Goal: Task Accomplishment & Management: Use online tool/utility

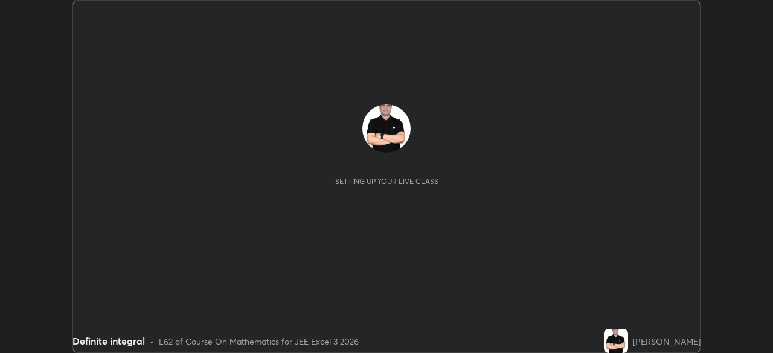
scroll to position [353, 773]
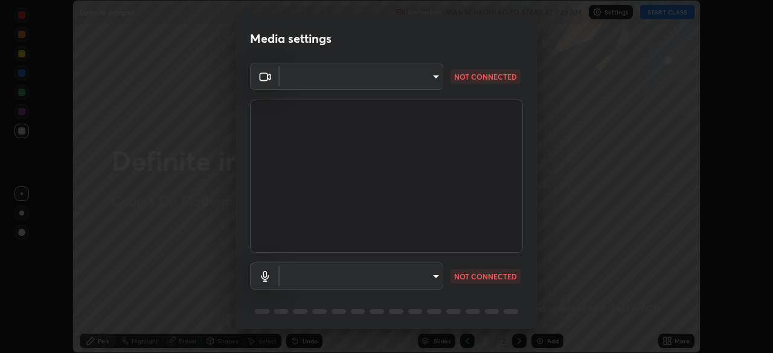
type input "fe2eda5321be6bfb45085b01def2d177fc83f1374430a0b32a6c530ce3caa1ed"
type input "communications"
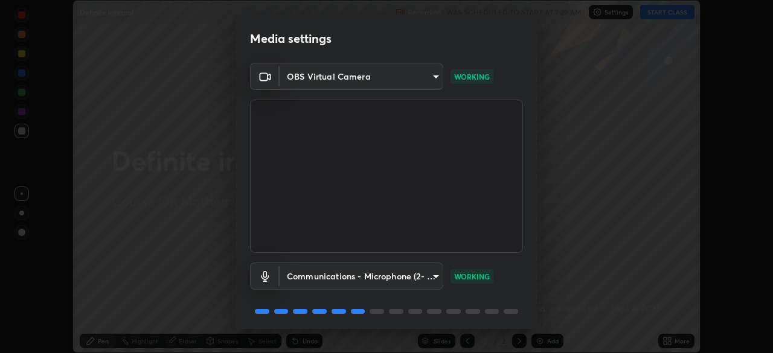
scroll to position [43, 0]
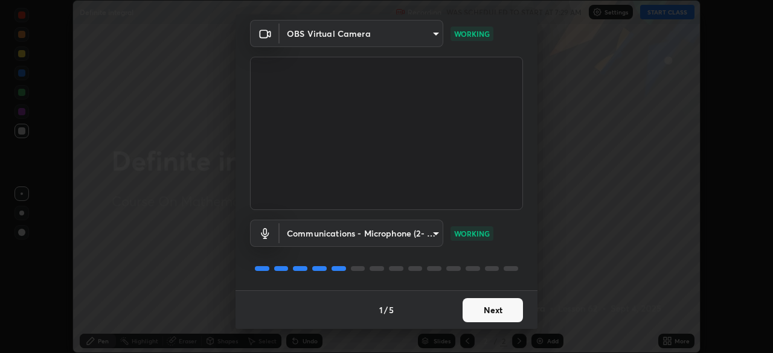
click at [498, 312] on button "Next" at bounding box center [493, 310] width 60 height 24
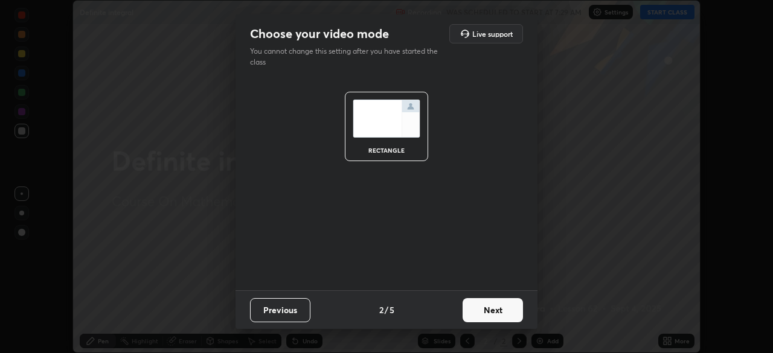
scroll to position [0, 0]
click at [491, 312] on button "Next" at bounding box center [493, 310] width 60 height 24
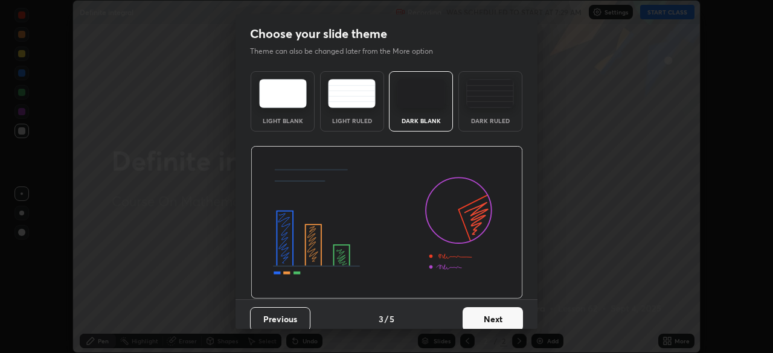
click at [491, 315] on button "Next" at bounding box center [493, 319] width 60 height 24
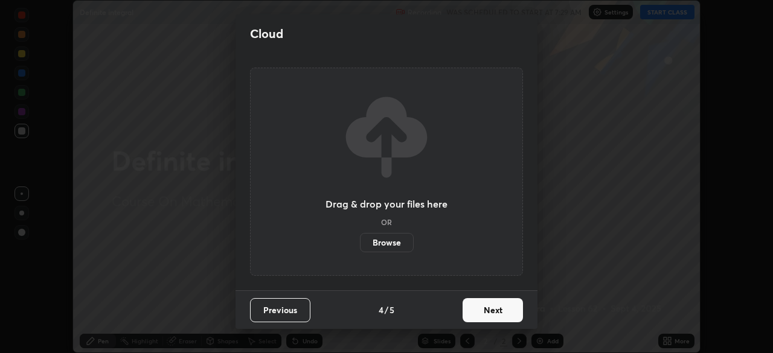
click at [388, 240] on label "Browse" at bounding box center [387, 242] width 54 height 19
click at [360, 240] on input "Browse" at bounding box center [360, 242] width 0 height 19
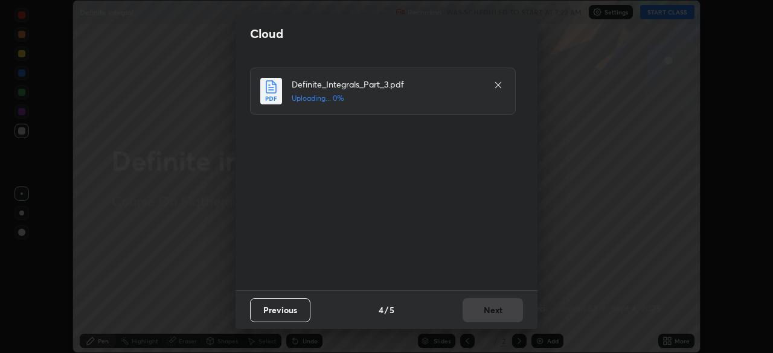
click at [497, 87] on icon at bounding box center [499, 85] width 10 height 10
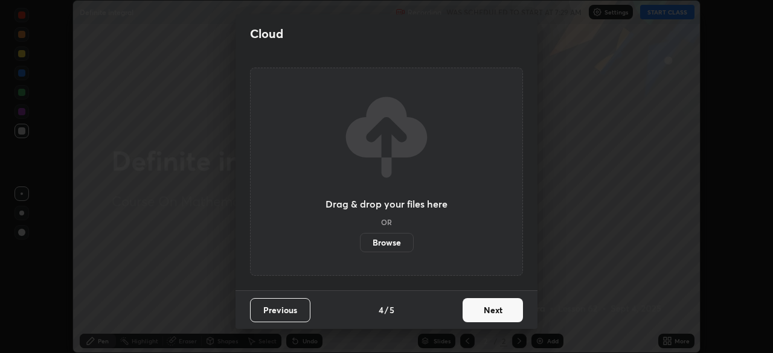
click at [389, 246] on label "Browse" at bounding box center [387, 242] width 54 height 19
click at [360, 246] on input "Browse" at bounding box center [360, 242] width 0 height 19
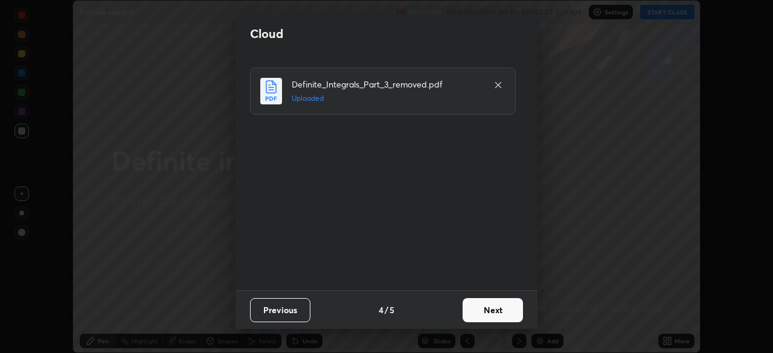
click at [486, 309] on button "Next" at bounding box center [493, 310] width 60 height 24
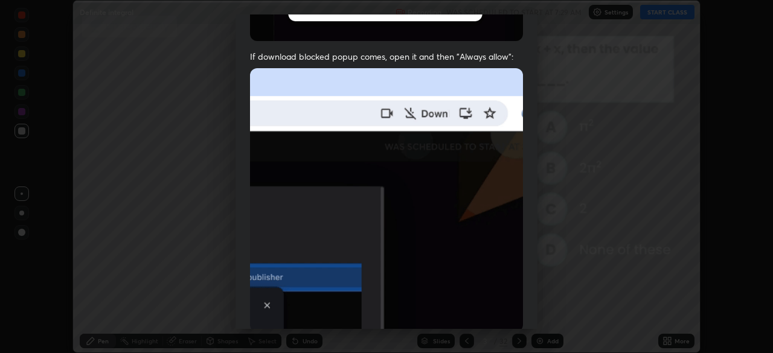
scroll to position [289, 0]
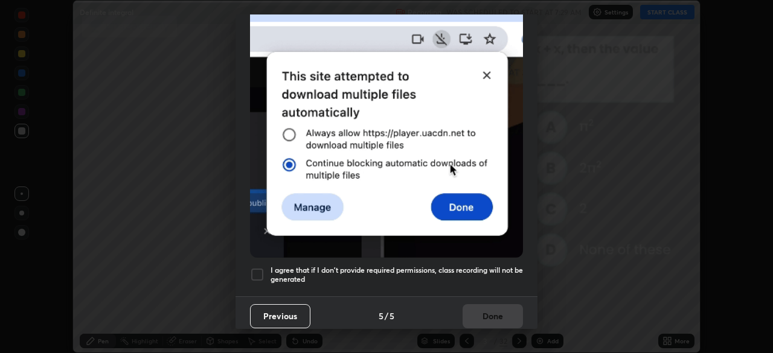
click at [257, 273] on div at bounding box center [257, 275] width 14 height 14
click at [481, 311] on button "Done" at bounding box center [493, 316] width 60 height 24
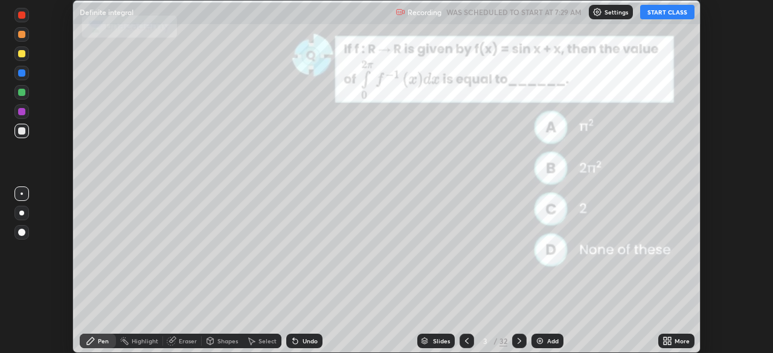
click at [433, 338] on div "Slides" at bounding box center [441, 341] width 17 height 6
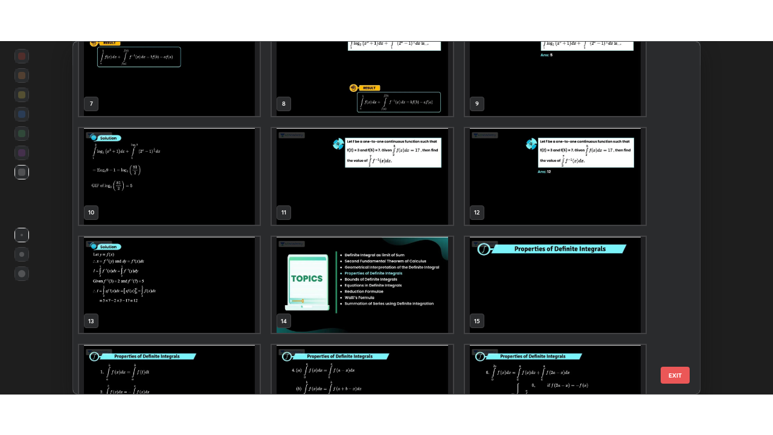
scroll to position [265, 0]
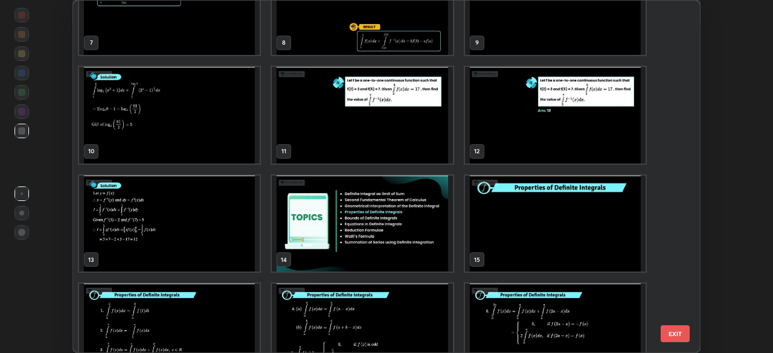
click at [423, 239] on img "grid" at bounding box center [362, 224] width 181 height 97
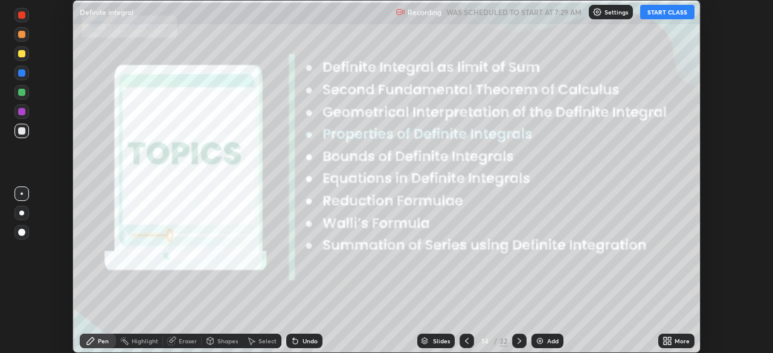
click at [423, 236] on img "grid" at bounding box center [362, 224] width 181 height 97
click at [658, 16] on button "START CLASS" at bounding box center [667, 12] width 54 height 14
click at [664, 340] on icon at bounding box center [665, 339] width 3 height 3
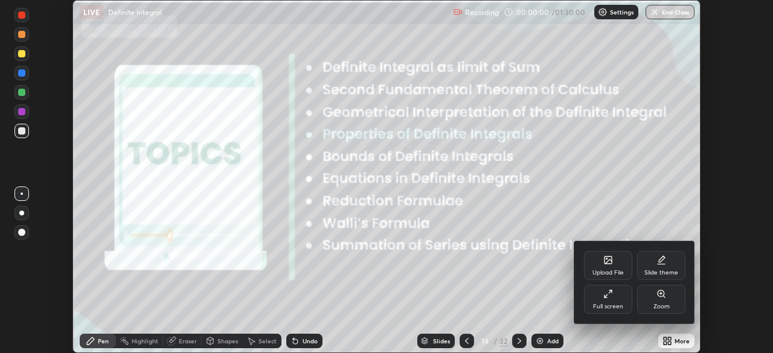
click at [607, 300] on div "Full screen" at bounding box center [608, 299] width 48 height 29
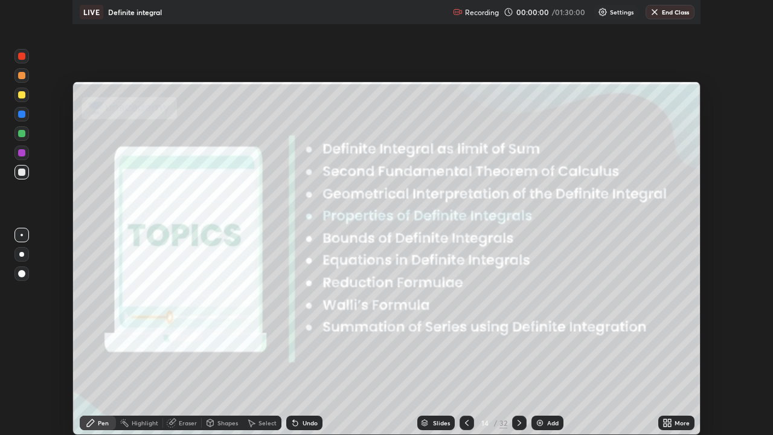
scroll to position [435, 773]
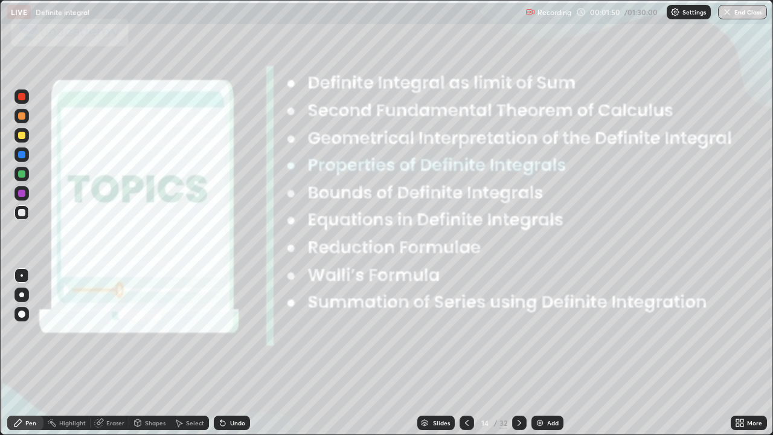
click at [517, 353] on icon at bounding box center [520, 423] width 10 height 10
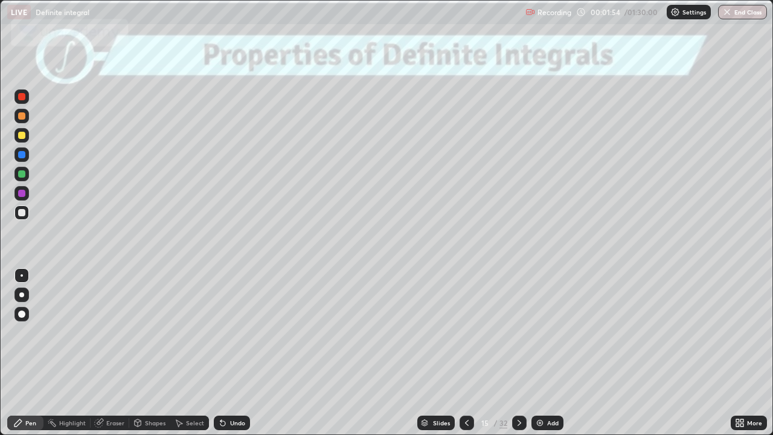
click at [21, 275] on div at bounding box center [22, 275] width 2 height 2
click at [518, 353] on icon at bounding box center [520, 423] width 10 height 10
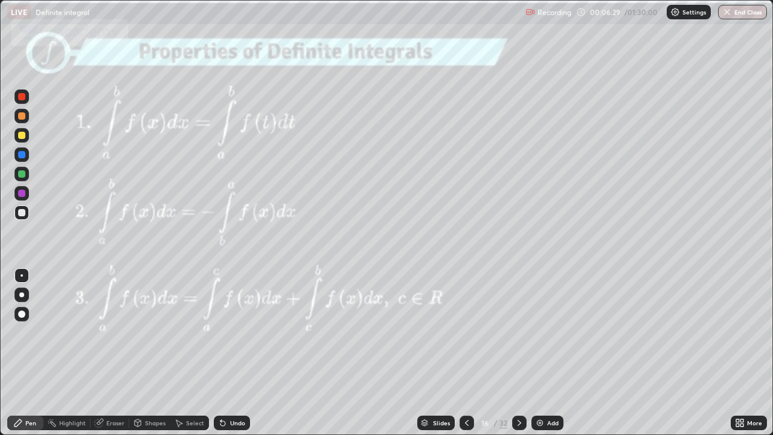
click at [518, 353] on icon at bounding box center [520, 423] width 10 height 10
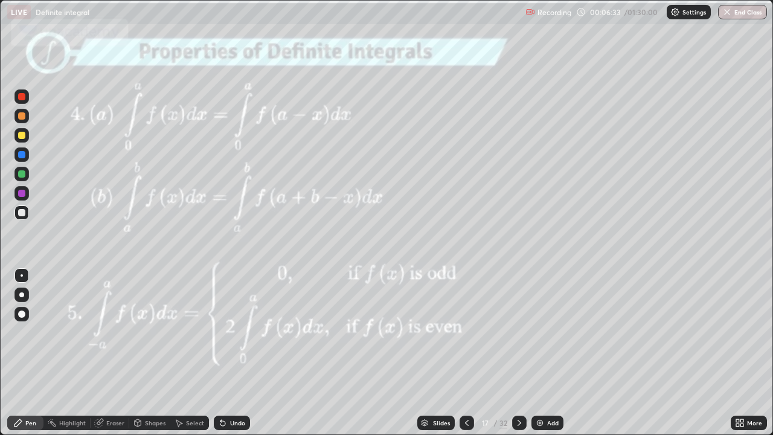
click at [468, 353] on icon at bounding box center [467, 423] width 10 height 10
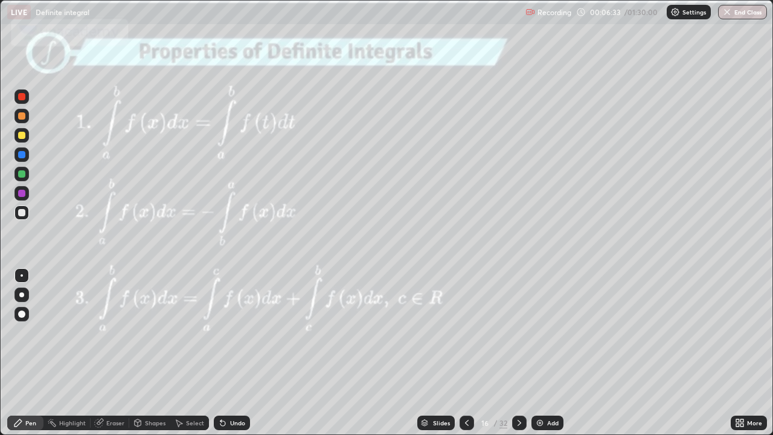
click at [541, 353] on img at bounding box center [540, 423] width 10 height 10
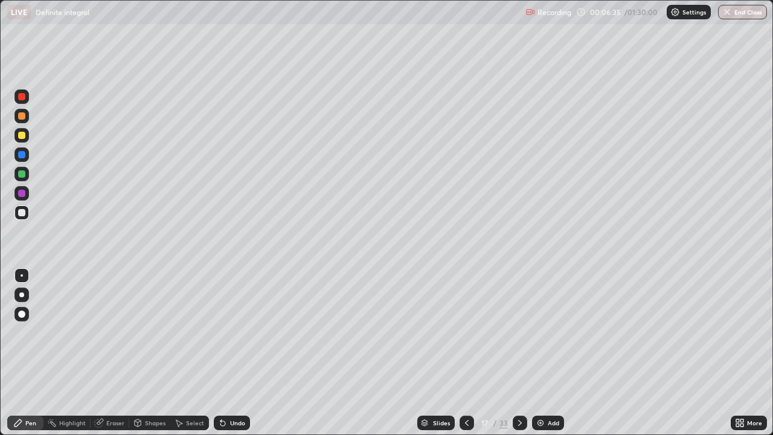
click at [21, 156] on div at bounding box center [21, 154] width 7 height 7
click at [21, 137] on div at bounding box center [21, 135] width 7 height 7
click at [667, 353] on div "Slides 17 / 33 Add" at bounding box center [490, 423] width 481 height 24
click at [518, 353] on icon at bounding box center [520, 423] width 10 height 10
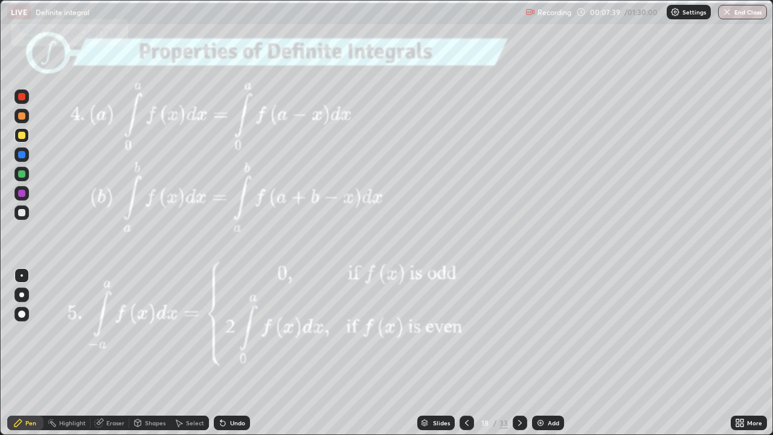
click at [465, 353] on icon at bounding box center [467, 423] width 10 height 10
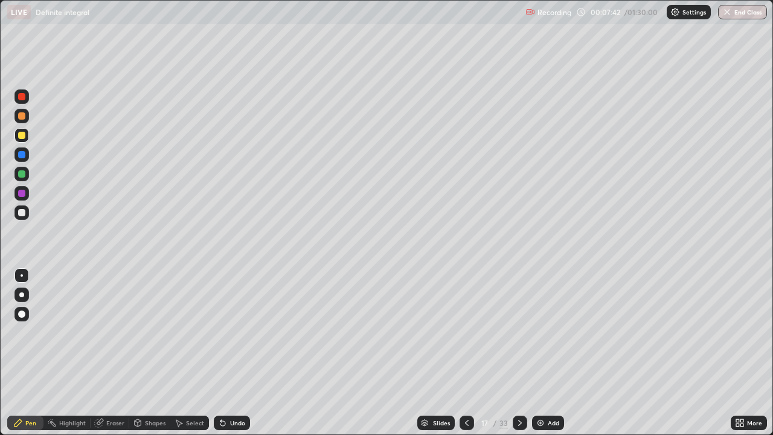
click at [19, 134] on div at bounding box center [21, 135] width 7 height 7
click at [538, 353] on img at bounding box center [541, 423] width 10 height 10
click at [24, 155] on div at bounding box center [21, 154] width 7 height 7
click at [21, 119] on div at bounding box center [21, 115] width 7 height 7
click at [21, 213] on div at bounding box center [21, 212] width 7 height 7
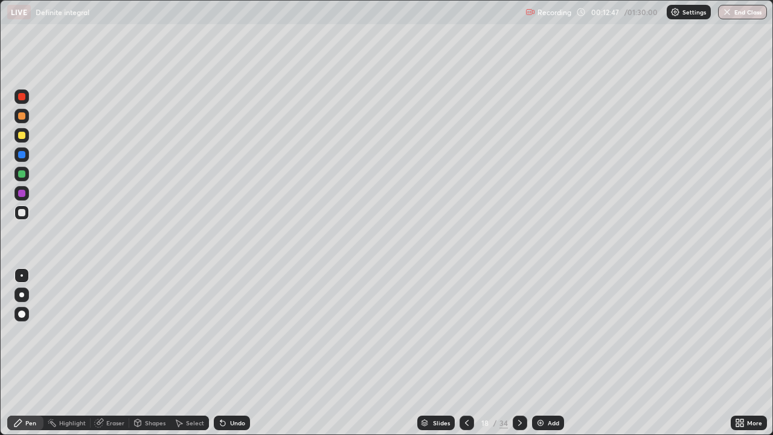
click at [466, 353] on icon at bounding box center [467, 423] width 10 height 10
click at [525, 353] on div at bounding box center [520, 423] width 14 height 14
click at [541, 353] on img at bounding box center [541, 423] width 10 height 10
click at [24, 176] on div at bounding box center [21, 173] width 7 height 7
click at [19, 213] on div at bounding box center [21, 212] width 7 height 7
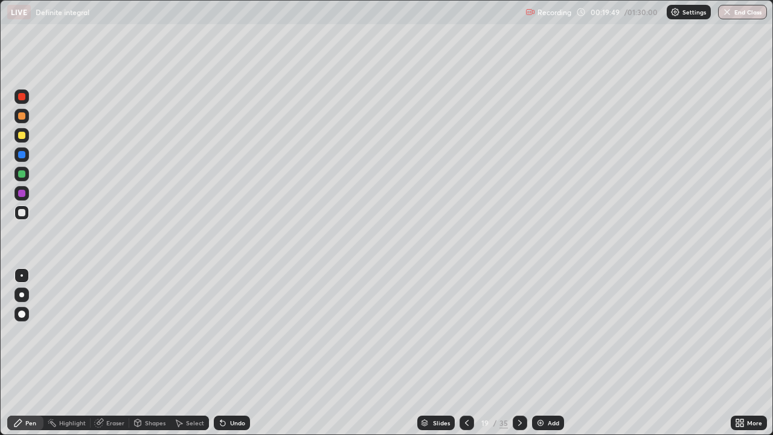
click at [22, 137] on div at bounding box center [21, 135] width 7 height 7
click at [536, 353] on img at bounding box center [541, 423] width 10 height 10
click at [465, 353] on icon at bounding box center [467, 423] width 4 height 6
click at [518, 353] on icon at bounding box center [520, 423] width 10 height 10
click at [22, 213] on div at bounding box center [21, 212] width 7 height 7
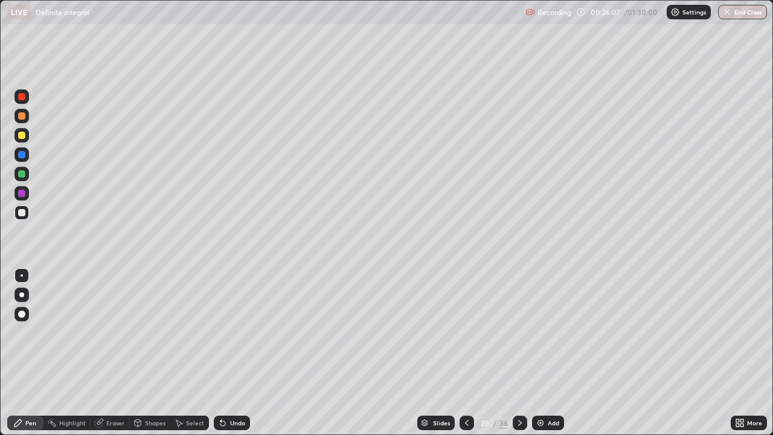
click at [150, 353] on div "Shapes" at bounding box center [155, 423] width 21 height 6
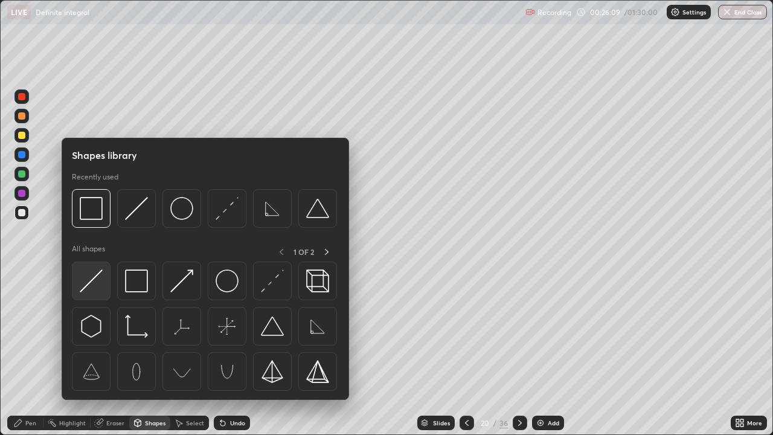
click at [95, 285] on img at bounding box center [91, 280] width 23 height 23
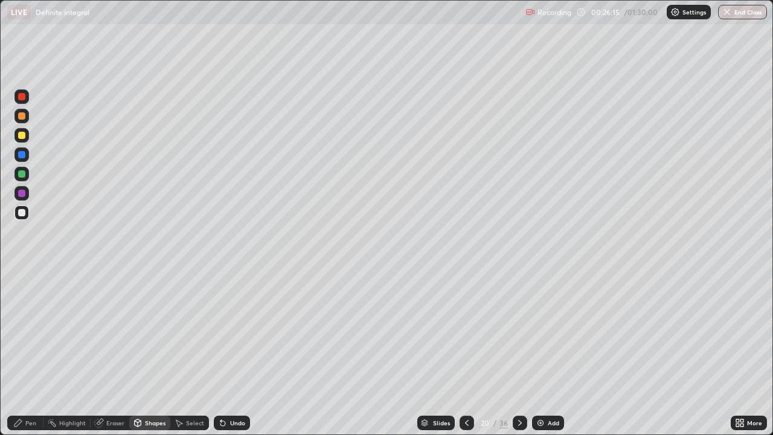
click at [35, 353] on div "Pen" at bounding box center [30, 423] width 11 height 6
click at [24, 173] on div at bounding box center [21, 173] width 7 height 7
click at [22, 95] on div at bounding box center [21, 96] width 7 height 7
click at [22, 137] on div at bounding box center [21, 135] width 7 height 7
click at [19, 157] on div at bounding box center [21, 154] width 7 height 7
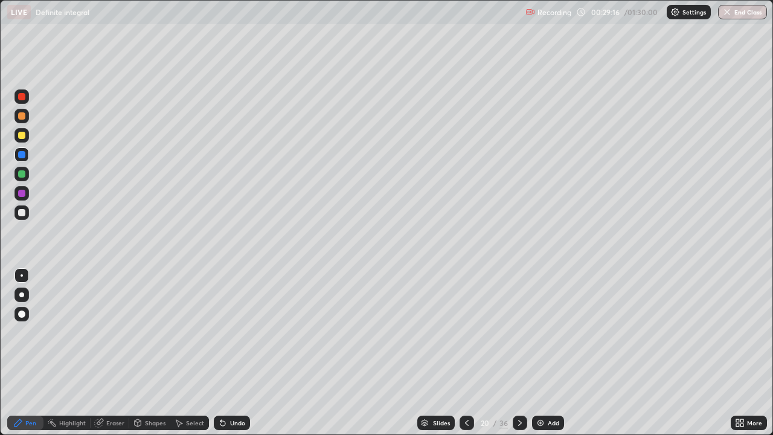
click at [431, 353] on div "Slides" at bounding box center [435, 423] width 37 height 14
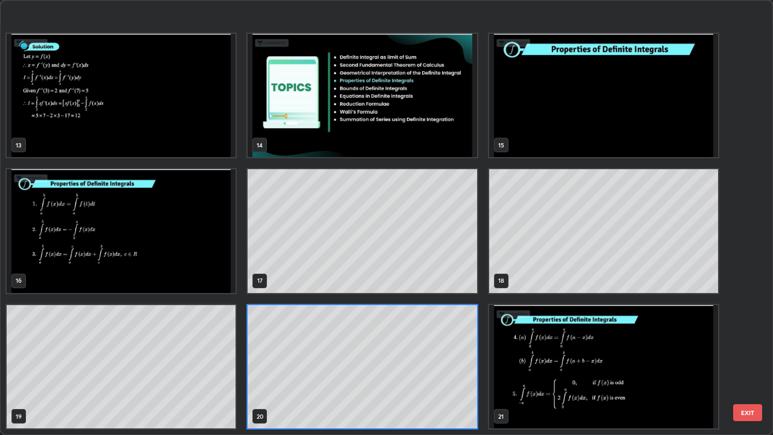
scroll to position [582, 0]
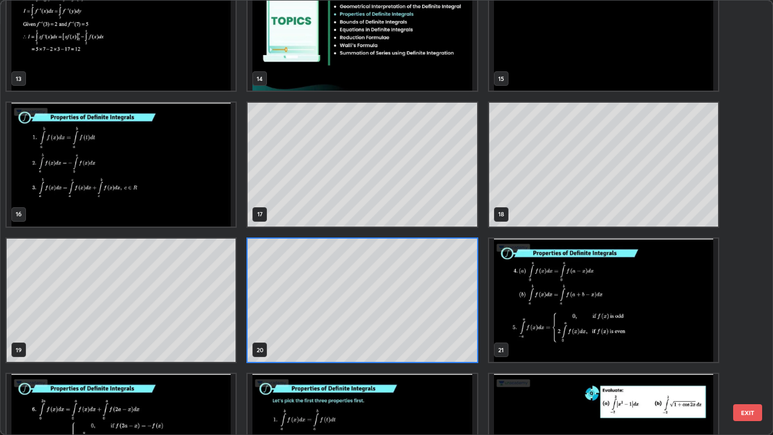
click at [607, 353] on img "grid" at bounding box center [603, 436] width 229 height 124
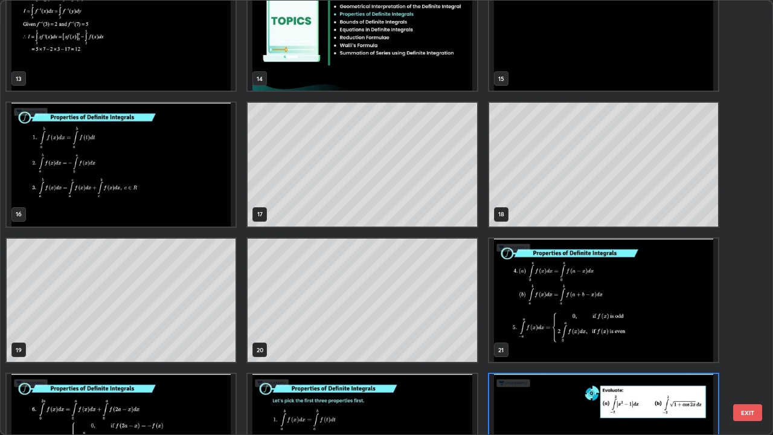
scroll to position [652, 0]
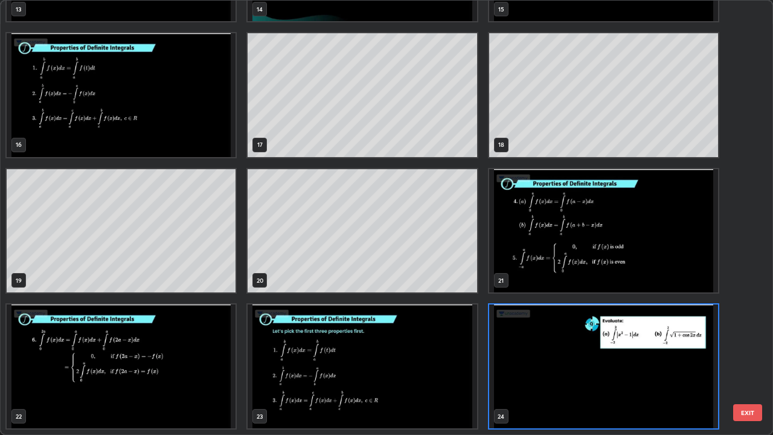
click at [607, 353] on img "grid" at bounding box center [603, 366] width 229 height 124
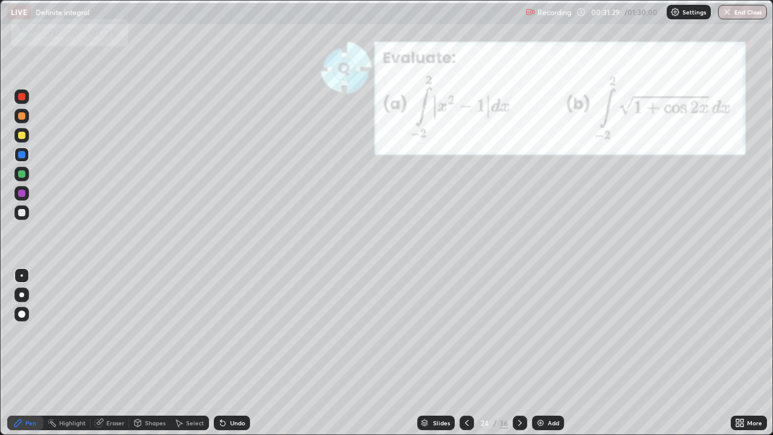
click at [22, 136] on div at bounding box center [21, 135] width 7 height 7
click at [23, 96] on div at bounding box center [21, 96] width 7 height 7
click at [518, 353] on icon at bounding box center [520, 423] width 10 height 10
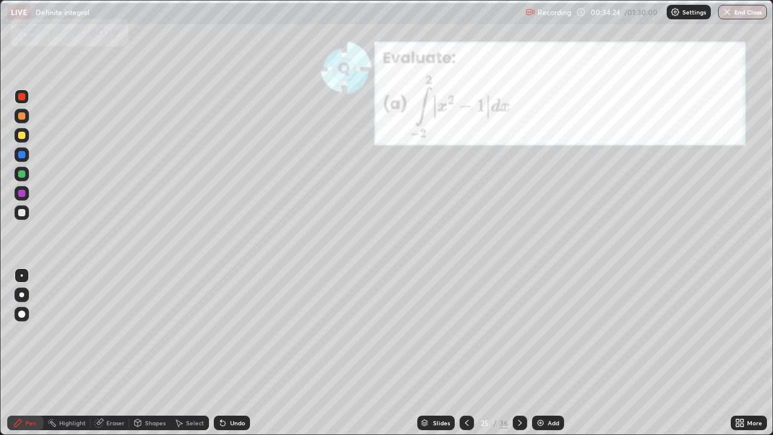
click at [519, 353] on icon at bounding box center [520, 423] width 10 height 10
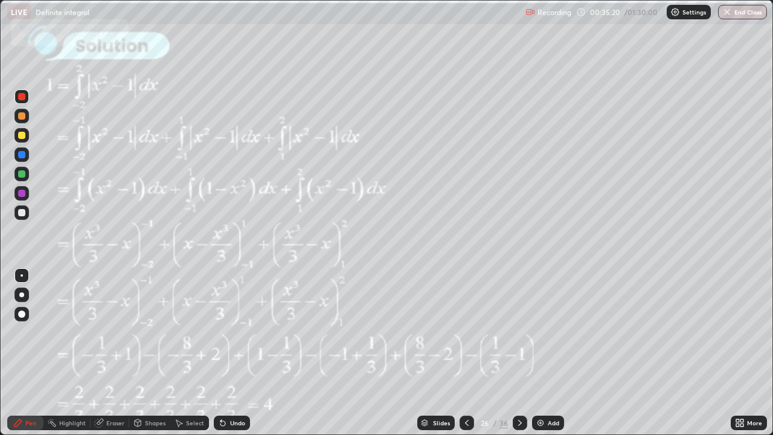
click at [518, 353] on icon at bounding box center [520, 423] width 10 height 10
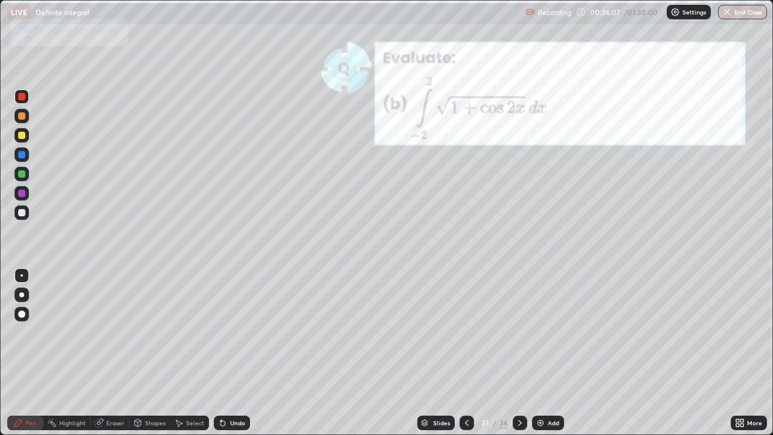
click at [23, 141] on div at bounding box center [21, 135] width 14 height 14
click at [517, 353] on icon at bounding box center [520, 423] width 10 height 10
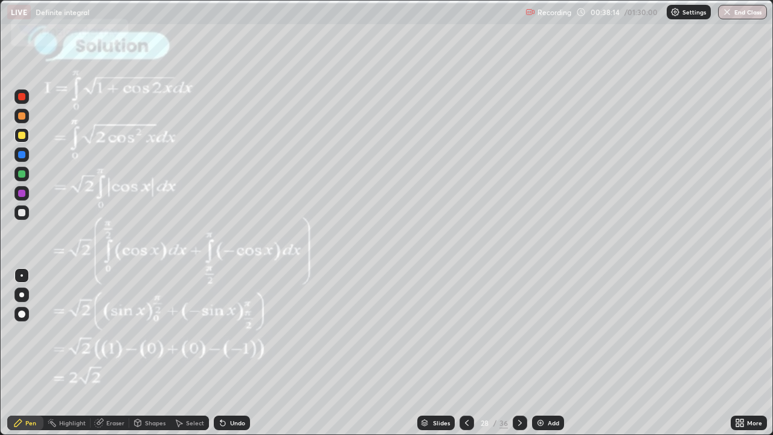
click at [518, 353] on icon at bounding box center [520, 423] width 10 height 10
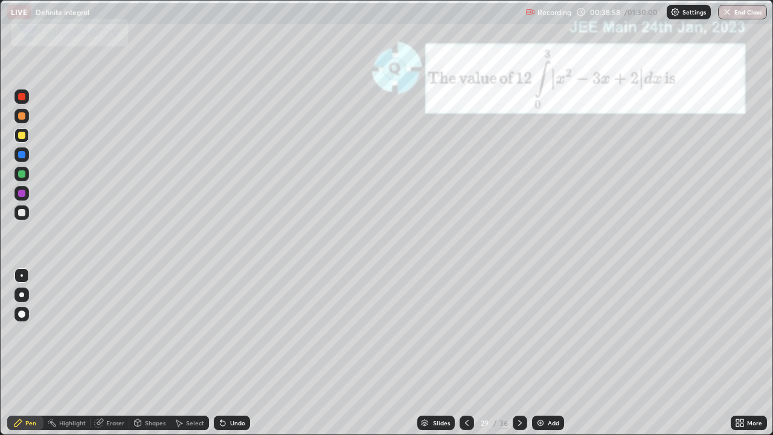
click at [21, 212] on div at bounding box center [21, 212] width 7 height 7
click at [21, 193] on div at bounding box center [21, 193] width 7 height 7
click at [24, 138] on div at bounding box center [21, 135] width 7 height 7
click at [227, 353] on div "Undo" at bounding box center [232, 423] width 36 height 14
click at [520, 353] on icon at bounding box center [520, 423] width 10 height 10
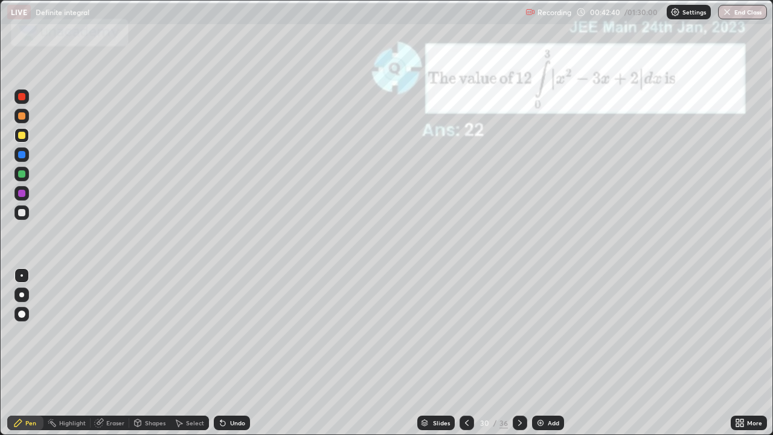
click at [518, 353] on icon at bounding box center [520, 423] width 10 height 10
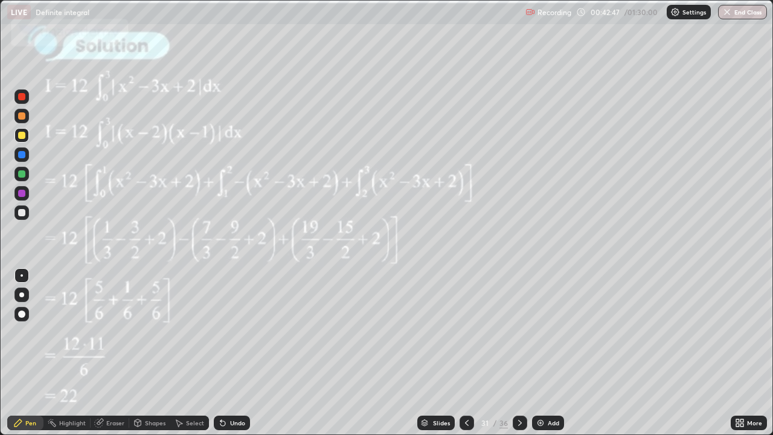
click at [466, 353] on icon at bounding box center [467, 423] width 10 height 10
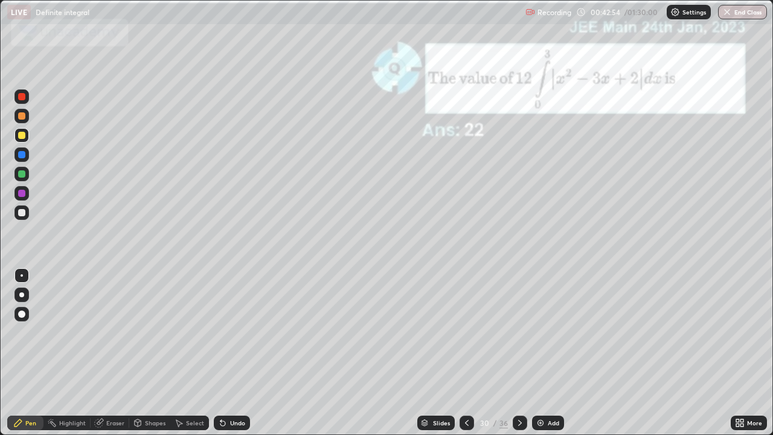
click at [518, 353] on icon at bounding box center [520, 423] width 10 height 10
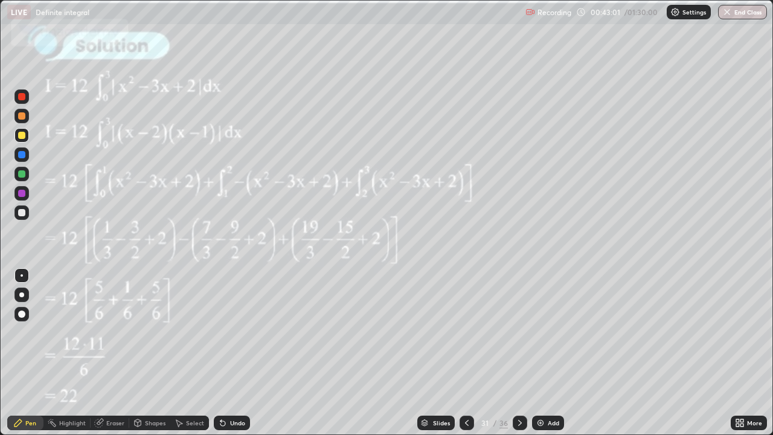
click at [518, 353] on icon at bounding box center [520, 423] width 10 height 10
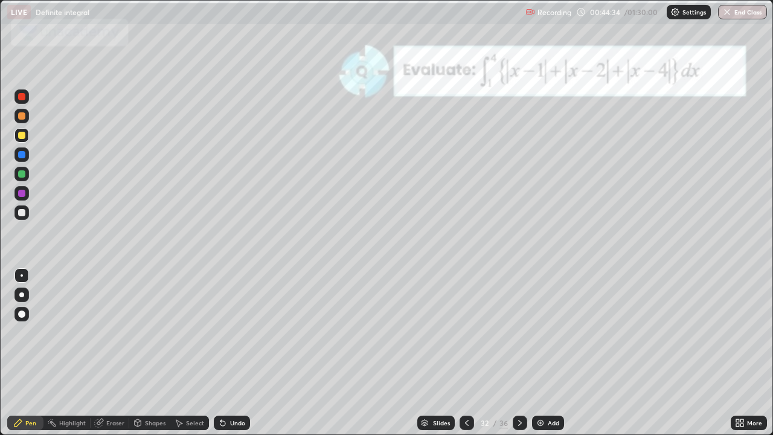
click at [150, 353] on div "Shapes" at bounding box center [155, 423] width 21 height 6
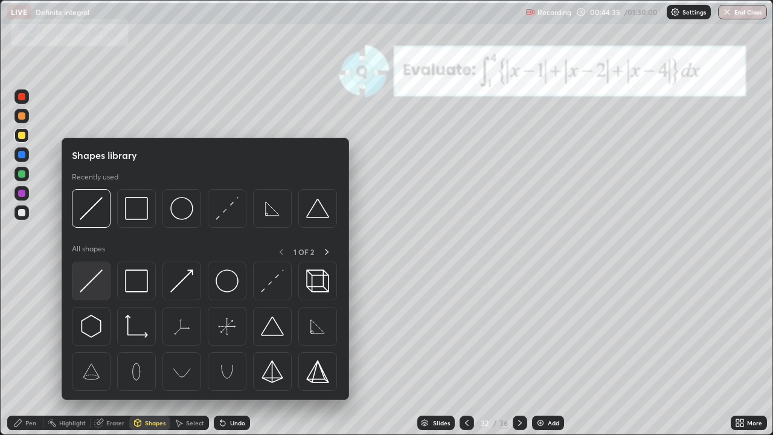
click at [98, 287] on img at bounding box center [91, 280] width 23 height 23
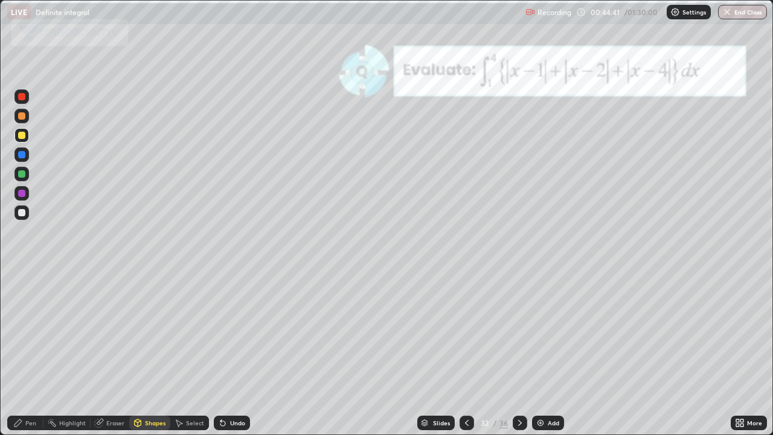
click at [22, 175] on div at bounding box center [21, 173] width 7 height 7
click at [31, 353] on div "Pen" at bounding box center [30, 423] width 11 height 6
click at [21, 153] on div at bounding box center [21, 154] width 7 height 7
click at [518, 353] on icon at bounding box center [520, 423] width 10 height 10
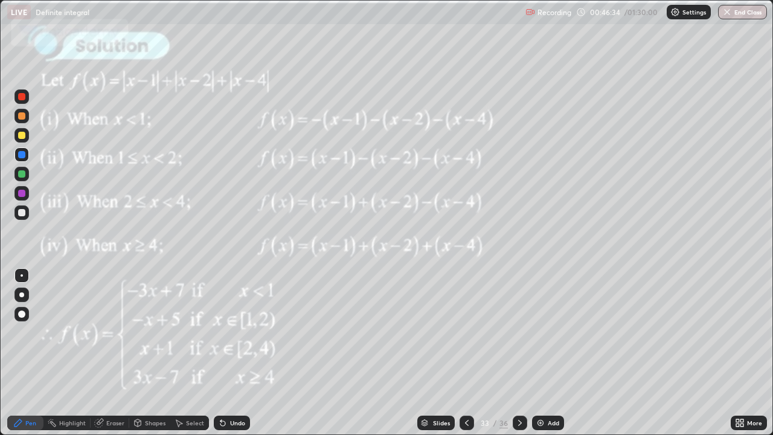
click at [518, 353] on icon at bounding box center [520, 423] width 10 height 10
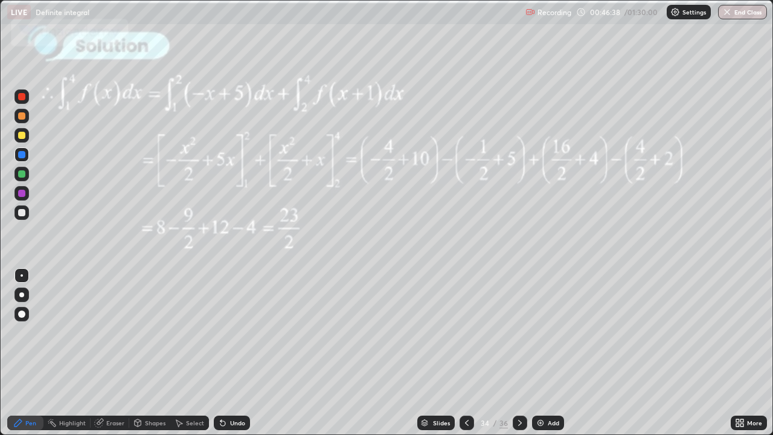
click at [465, 353] on icon at bounding box center [467, 423] width 10 height 10
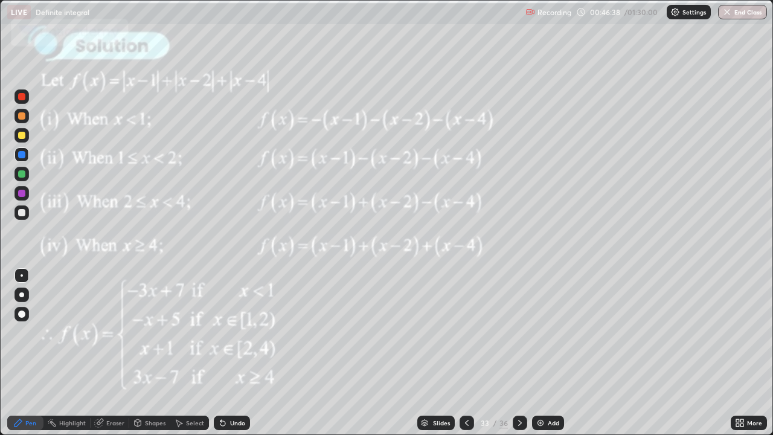
click at [466, 353] on icon at bounding box center [467, 423] width 10 height 10
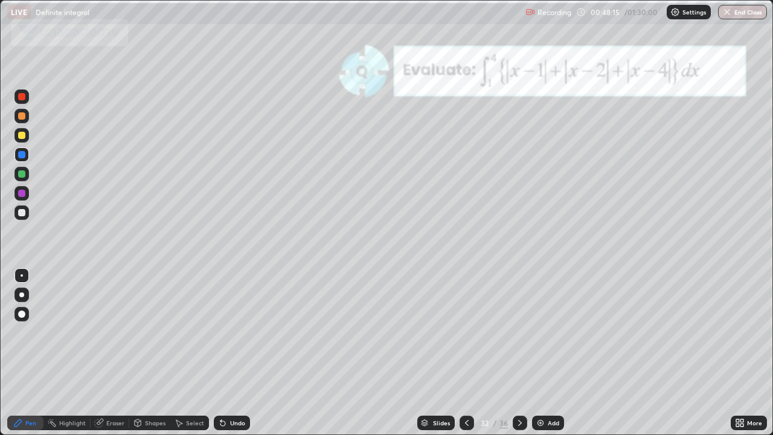
click at [518, 353] on icon at bounding box center [520, 423] width 10 height 10
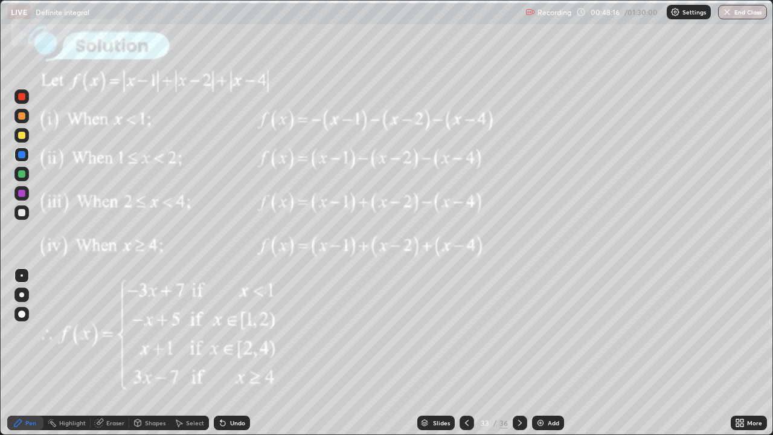
click at [517, 353] on icon at bounding box center [520, 423] width 10 height 10
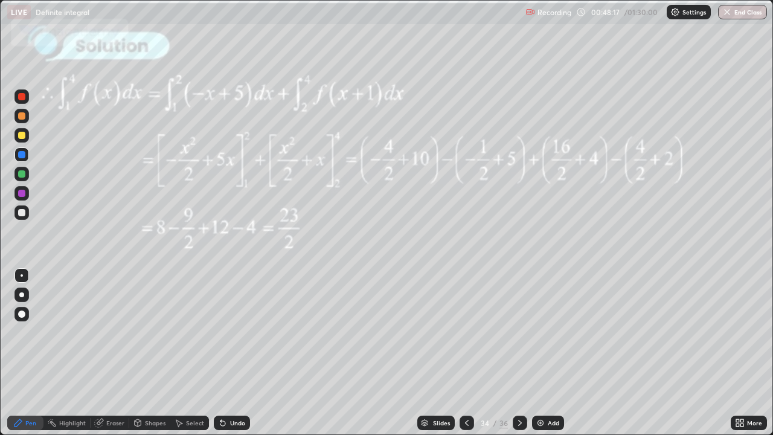
click at [517, 353] on div at bounding box center [520, 423] width 14 height 14
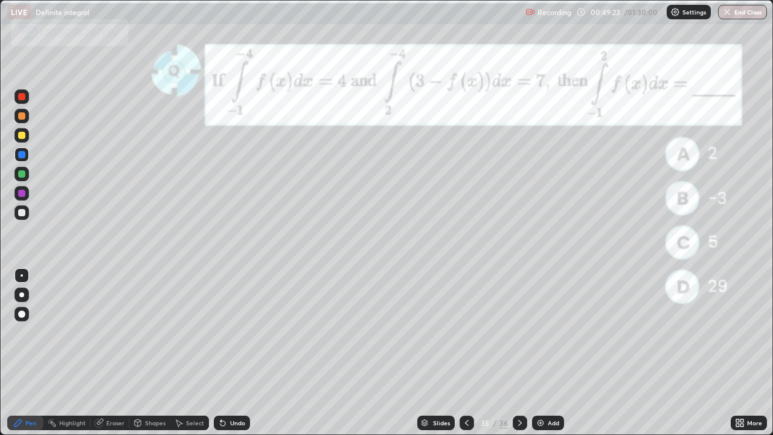
click at [22, 134] on div at bounding box center [21, 135] width 7 height 7
click at [24, 137] on div at bounding box center [21, 135] width 7 height 7
click at [21, 211] on div at bounding box center [21, 212] width 7 height 7
click at [518, 353] on icon at bounding box center [520, 423] width 10 height 10
click at [466, 353] on icon at bounding box center [467, 423] width 10 height 10
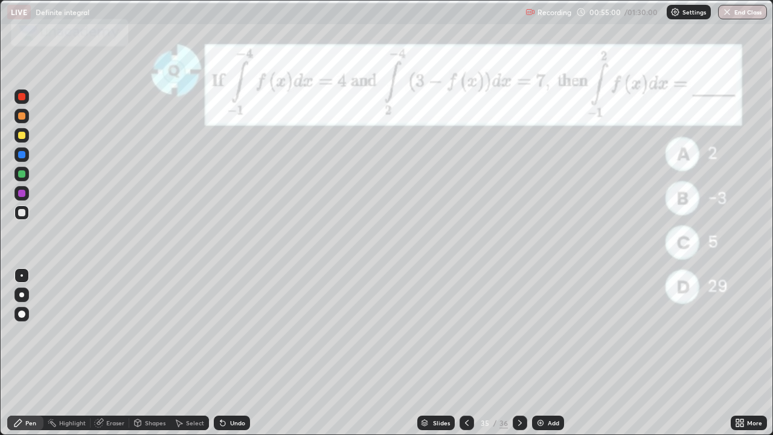
click at [24, 176] on div at bounding box center [21, 173] width 7 height 7
click at [517, 353] on icon at bounding box center [520, 423] width 10 height 10
click at [439, 353] on div "Slides" at bounding box center [441, 423] width 17 height 6
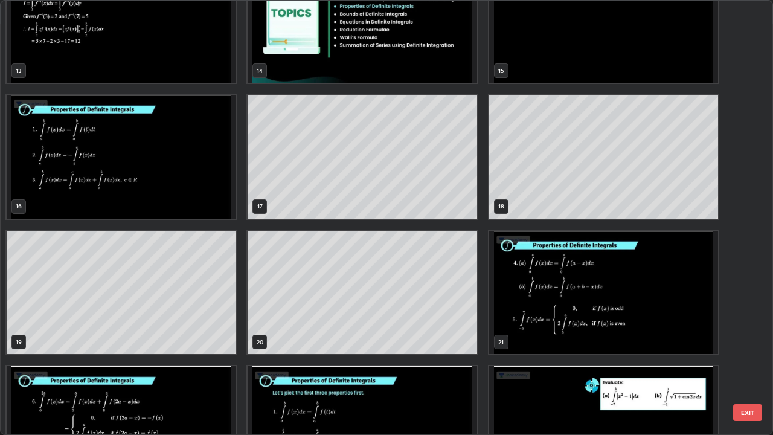
scroll to position [599, 0]
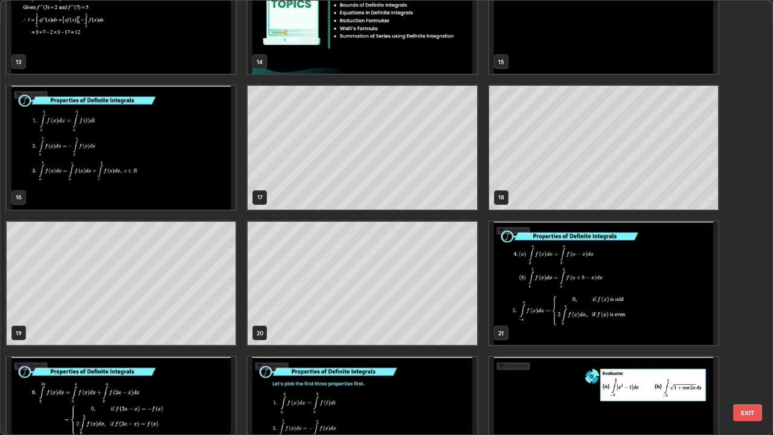
click at [571, 303] on img "grid" at bounding box center [603, 284] width 229 height 124
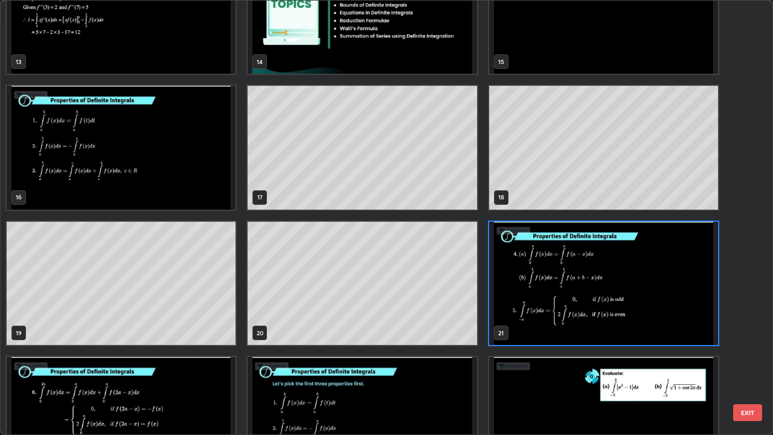
click at [568, 305] on img "grid" at bounding box center [603, 284] width 229 height 124
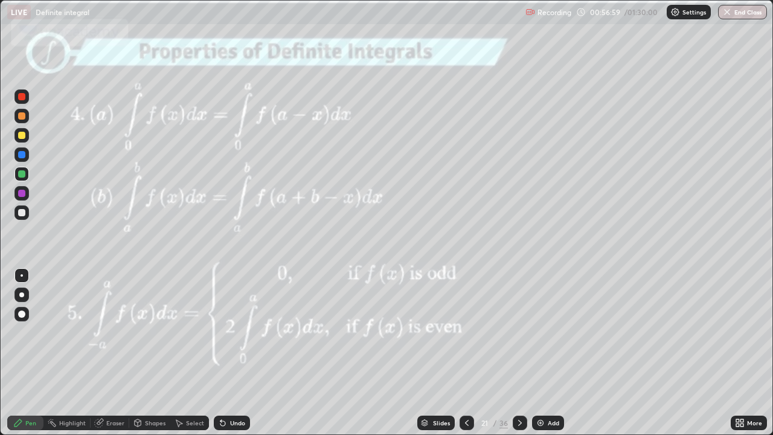
click at [568, 305] on img "grid" at bounding box center [603, 284] width 229 height 124
click at [21, 193] on div at bounding box center [21, 193] width 7 height 7
click at [114, 353] on div "Eraser" at bounding box center [115, 423] width 18 height 6
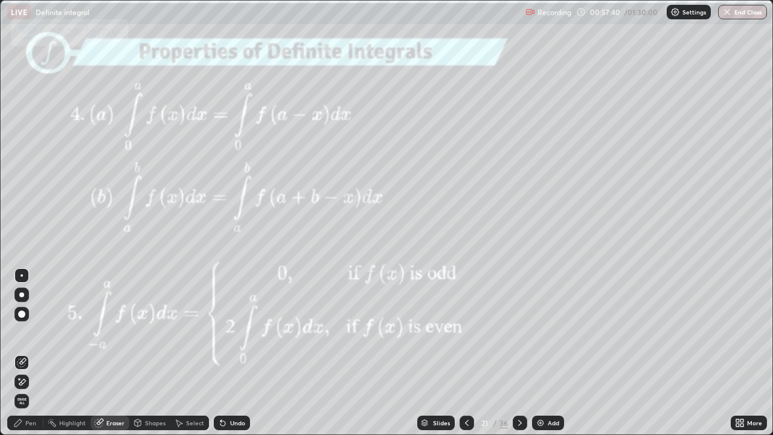
click at [33, 353] on div "Pen" at bounding box center [25, 423] width 36 height 14
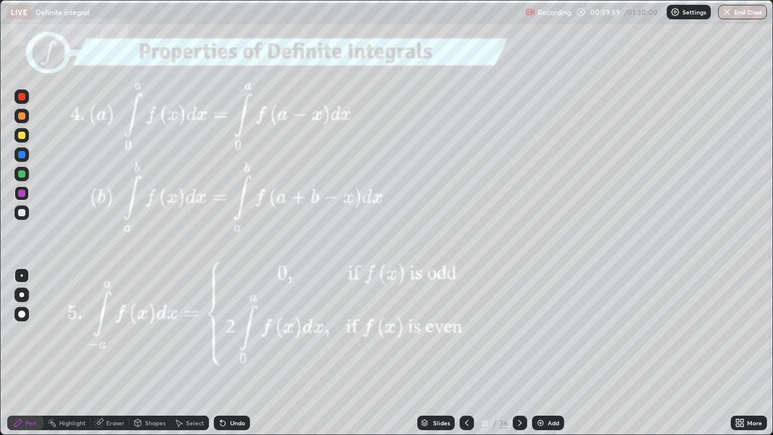
click at [518, 353] on icon at bounding box center [520, 423] width 10 height 10
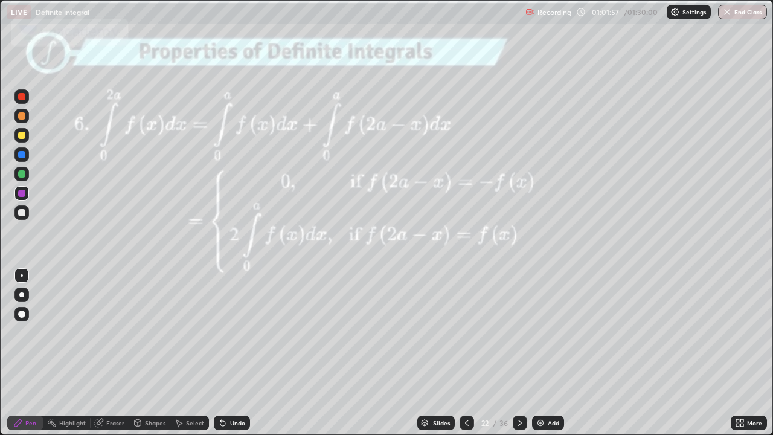
click at [654, 353] on div "Slides 22 / 36 Add" at bounding box center [490, 423] width 481 height 24
click at [440, 353] on div "Slides" at bounding box center [441, 423] width 17 height 6
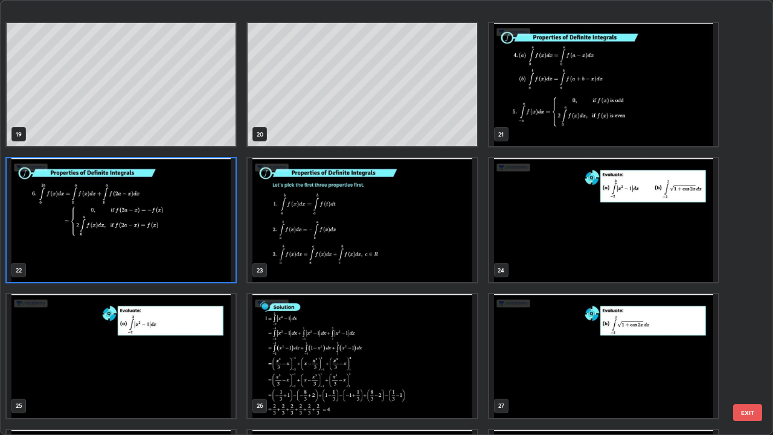
scroll to position [1194, 0]
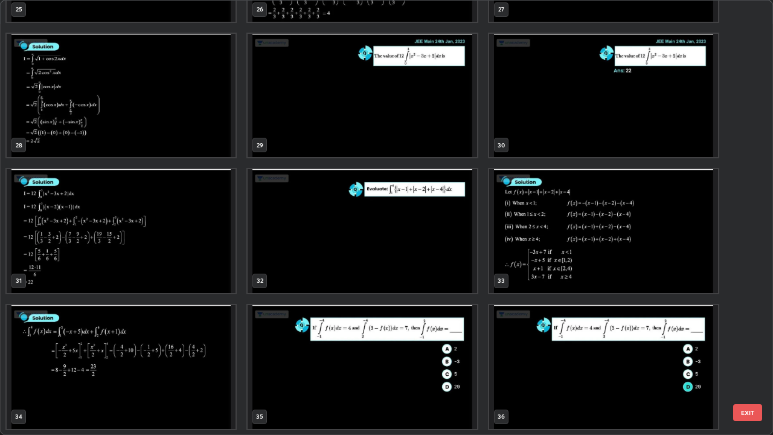
click at [530, 353] on img "grid" at bounding box center [603, 367] width 229 height 124
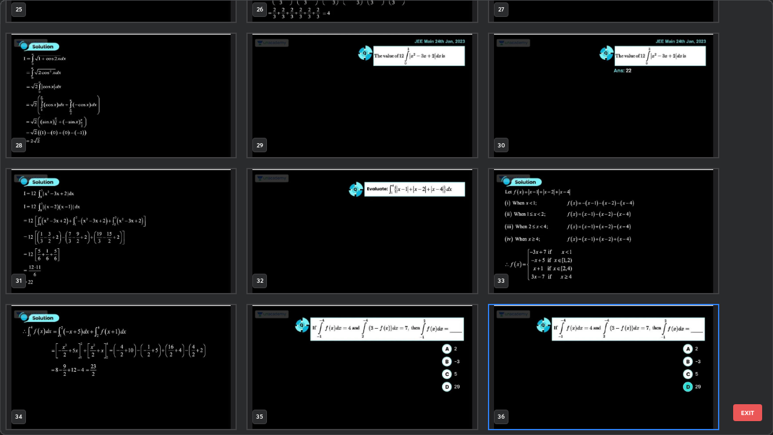
click at [533, 353] on img "grid" at bounding box center [603, 367] width 229 height 124
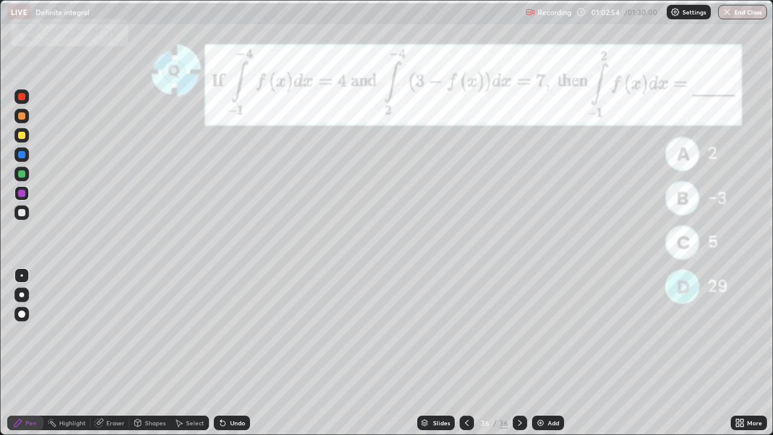
click at [433, 353] on div "Slides" at bounding box center [441, 423] width 17 height 6
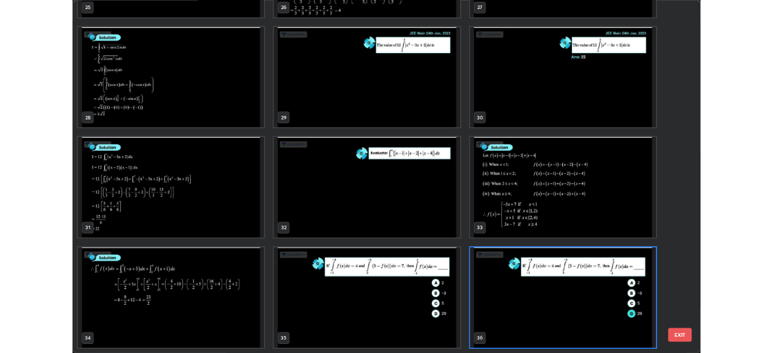
scroll to position [430, 766]
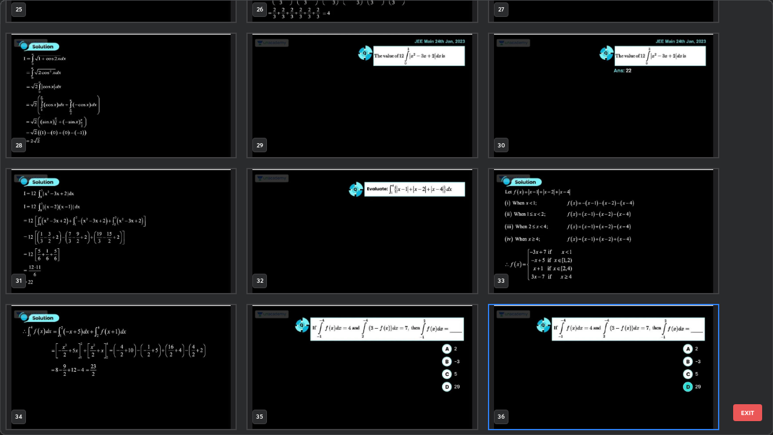
click at [741, 353] on button "EXIT" at bounding box center [747, 412] width 29 height 17
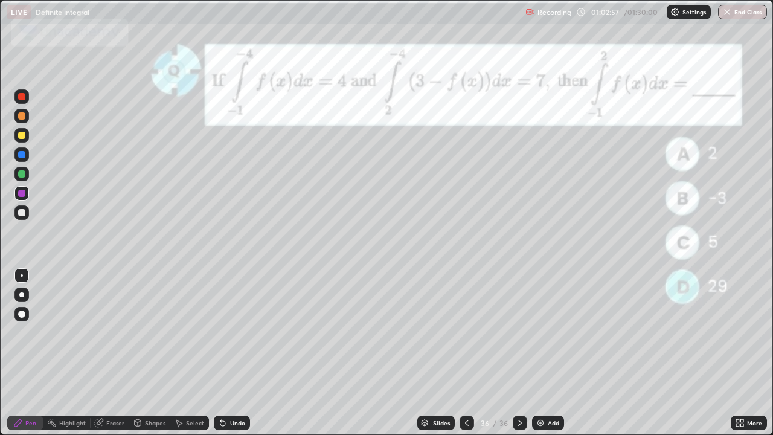
click at [738, 353] on icon at bounding box center [737, 420] width 3 height 3
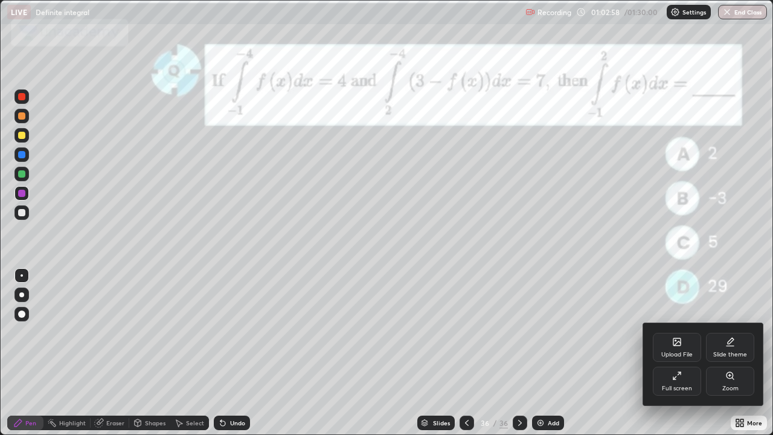
click at [677, 347] on div "Upload File" at bounding box center [677, 347] width 48 height 29
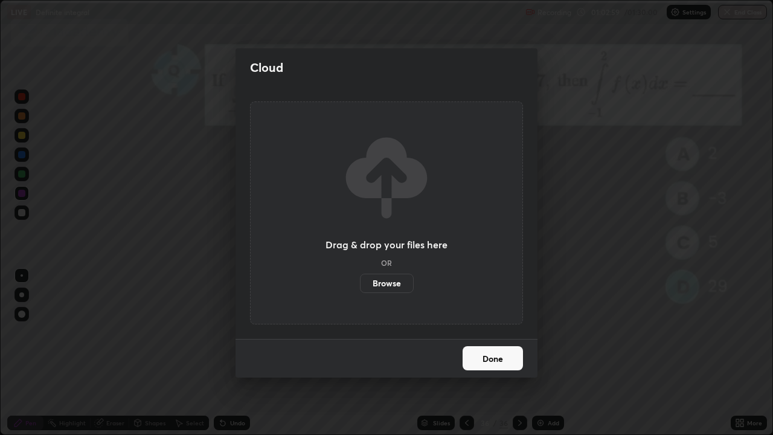
click at [387, 280] on label "Browse" at bounding box center [387, 283] width 54 height 19
click at [360, 280] on input "Browse" at bounding box center [360, 283] width 0 height 19
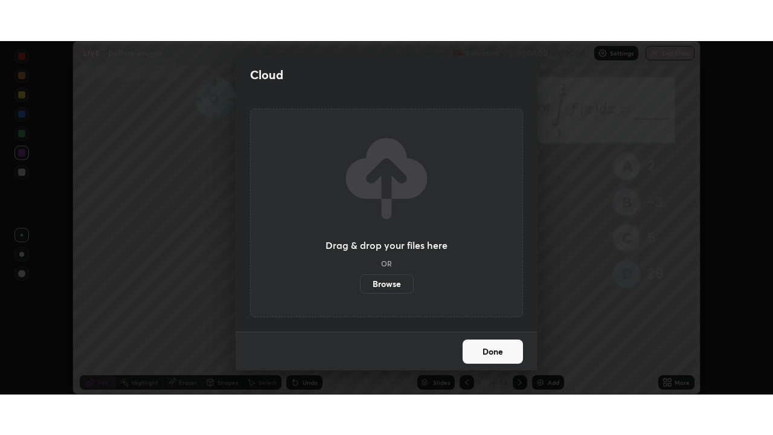
scroll to position [60058, 59638]
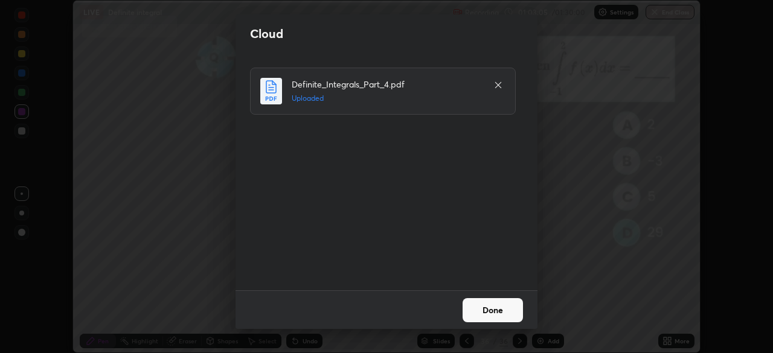
click at [486, 306] on button "Done" at bounding box center [493, 310] width 60 height 24
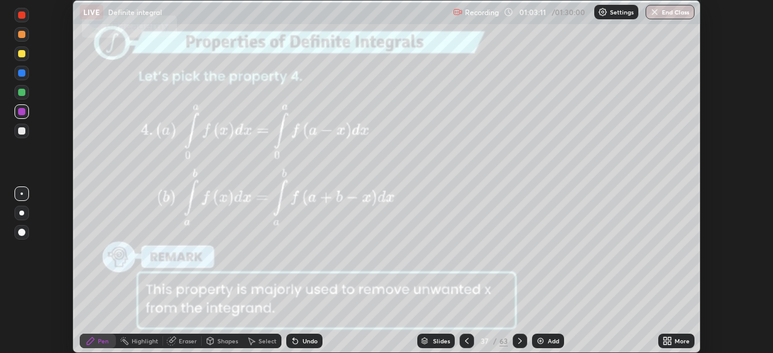
click at [520, 343] on icon at bounding box center [520, 341] width 10 height 10
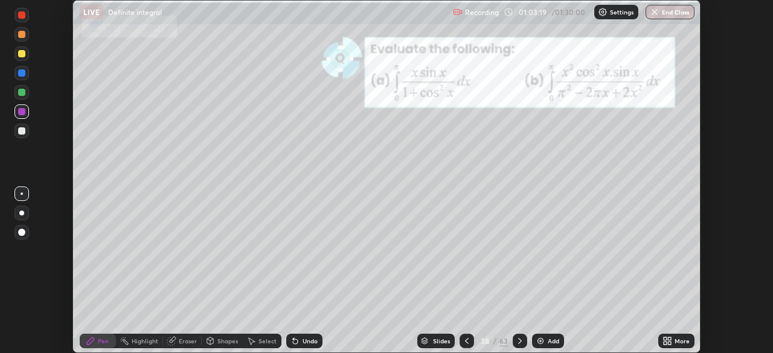
click at [669, 343] on icon at bounding box center [669, 343] width 3 height 3
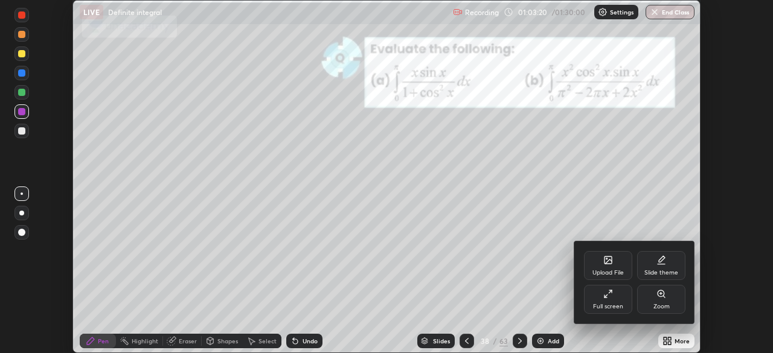
click at [613, 305] on div "Full screen" at bounding box center [608, 307] width 30 height 6
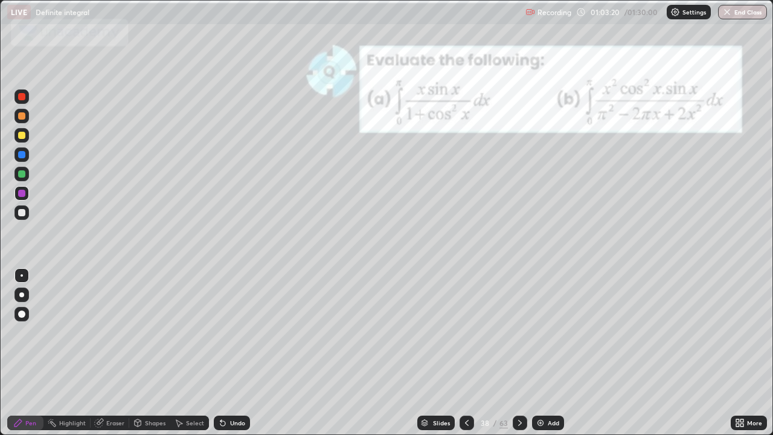
scroll to position [435, 773]
click at [22, 140] on div at bounding box center [21, 135] width 14 height 14
click at [20, 196] on div at bounding box center [21, 193] width 7 height 7
click at [22, 214] on div at bounding box center [21, 212] width 7 height 7
click at [18, 192] on div at bounding box center [21, 193] width 7 height 7
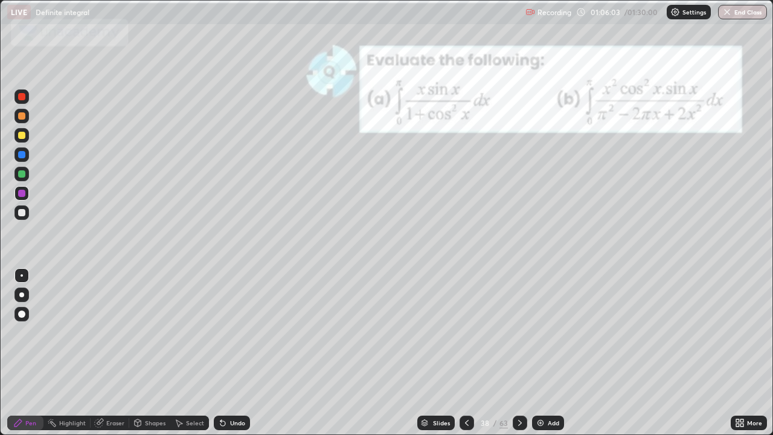
click at [21, 153] on div at bounding box center [21, 154] width 7 height 7
click at [520, 353] on icon at bounding box center [520, 423] width 10 height 10
click at [519, 353] on icon at bounding box center [520, 423] width 10 height 10
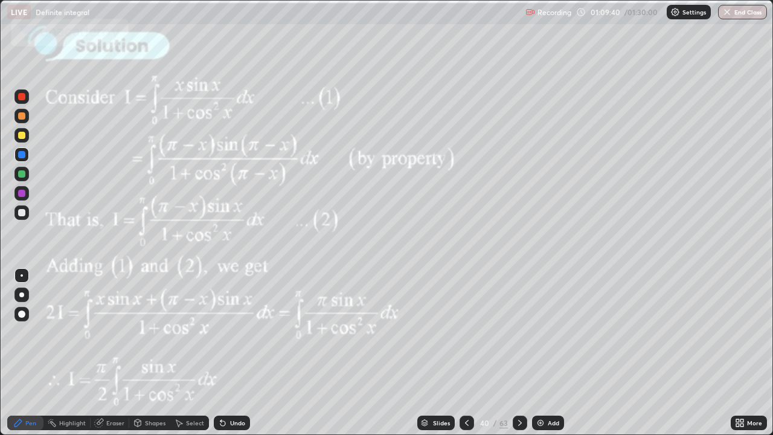
click at [518, 353] on icon at bounding box center [520, 423] width 10 height 10
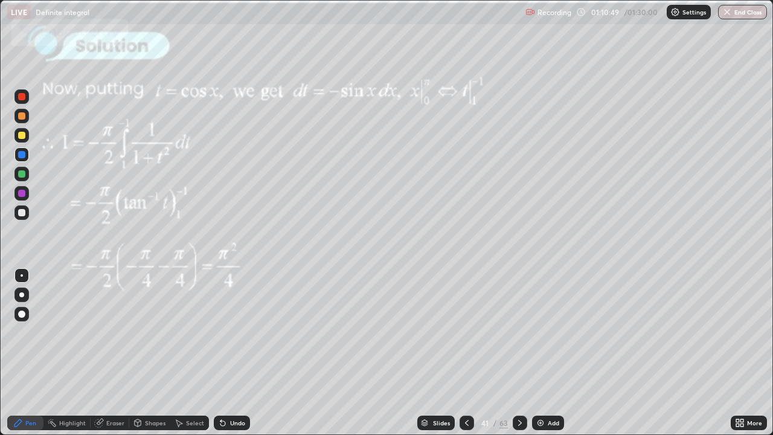
click at [521, 353] on icon at bounding box center [520, 423] width 10 height 10
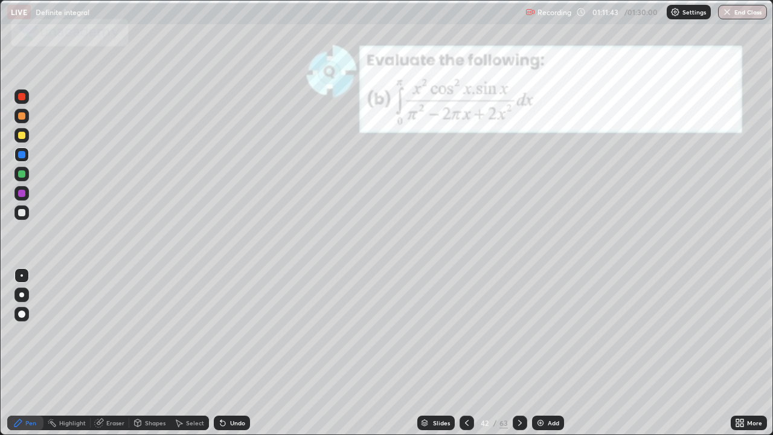
click at [435, 353] on div "Slides" at bounding box center [441, 423] width 17 height 6
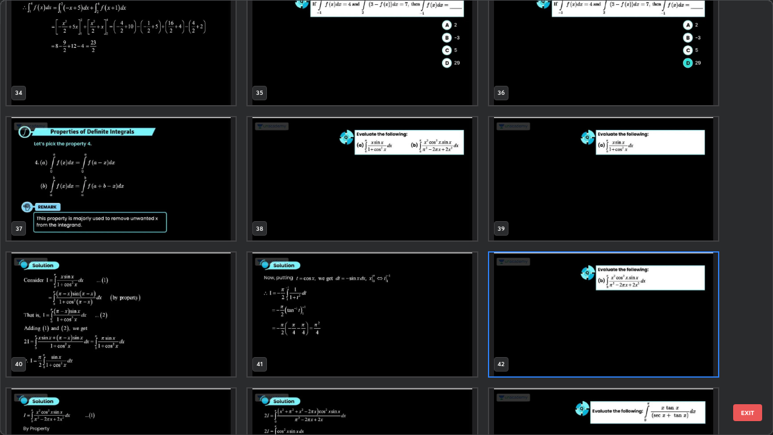
scroll to position [1588, 0]
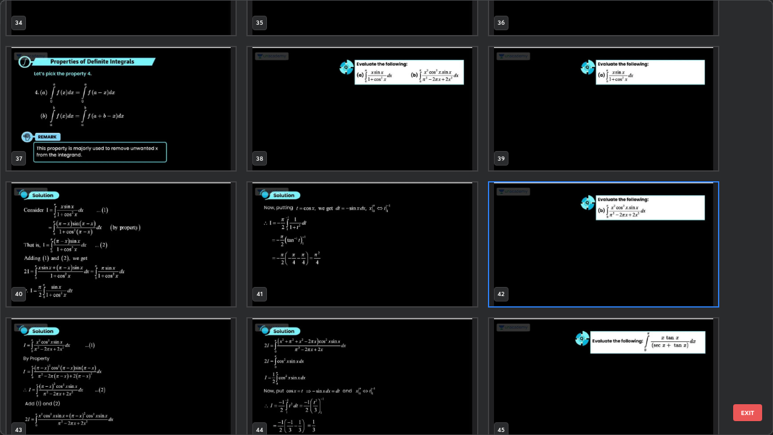
click at [568, 353] on img "grid" at bounding box center [603, 380] width 229 height 124
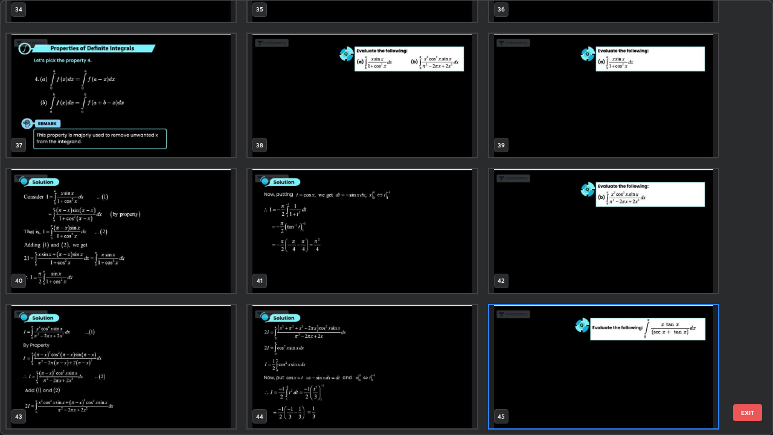
click at [571, 353] on img "grid" at bounding box center [603, 367] width 229 height 124
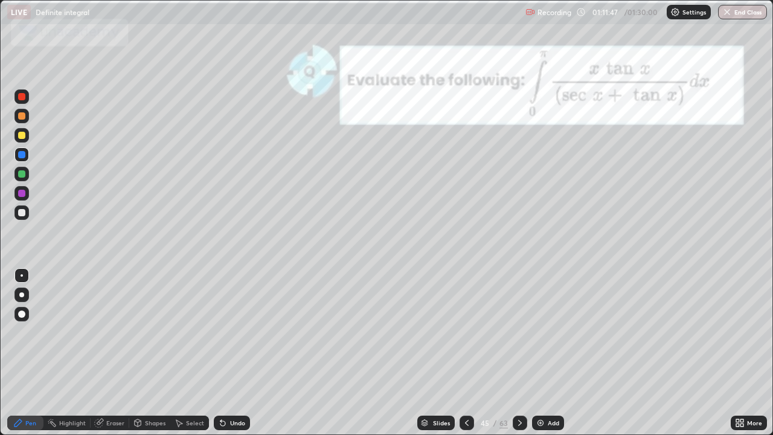
click at [569, 353] on img "grid" at bounding box center [603, 367] width 229 height 124
click at [108, 353] on div "Eraser" at bounding box center [110, 423] width 39 height 14
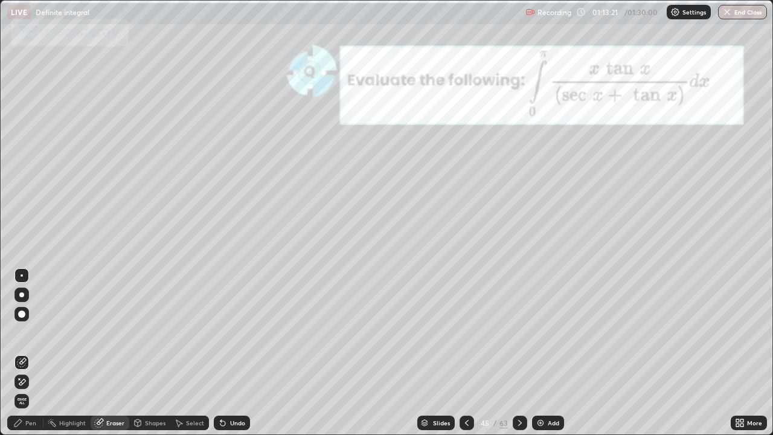
click at [518, 353] on icon at bounding box center [520, 423] width 10 height 10
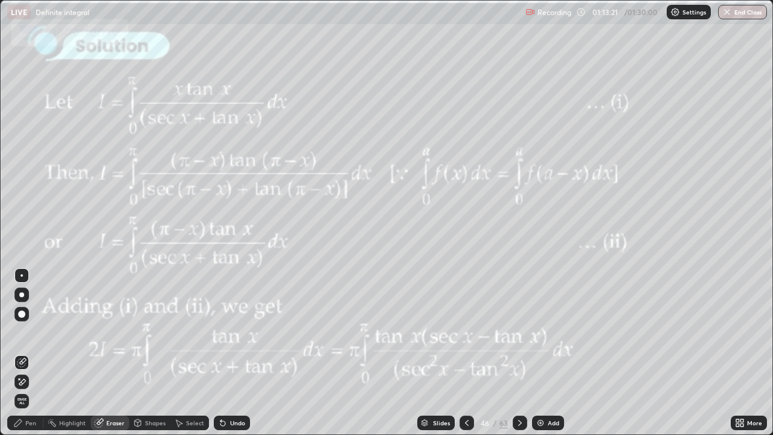
click at [520, 353] on icon at bounding box center [520, 423] width 10 height 10
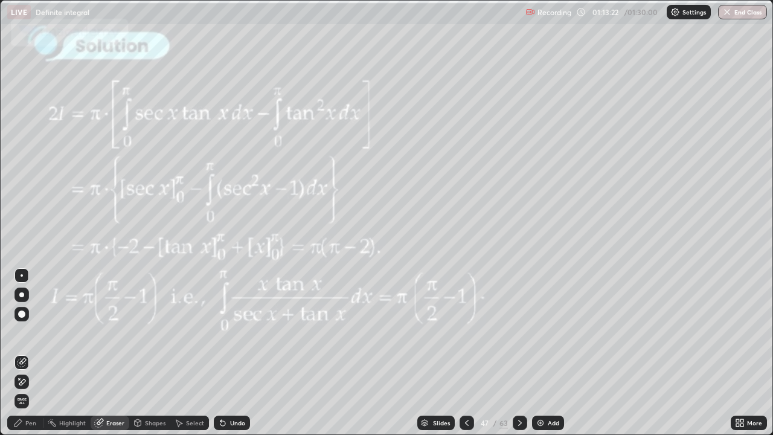
click at [518, 353] on icon at bounding box center [520, 423] width 10 height 10
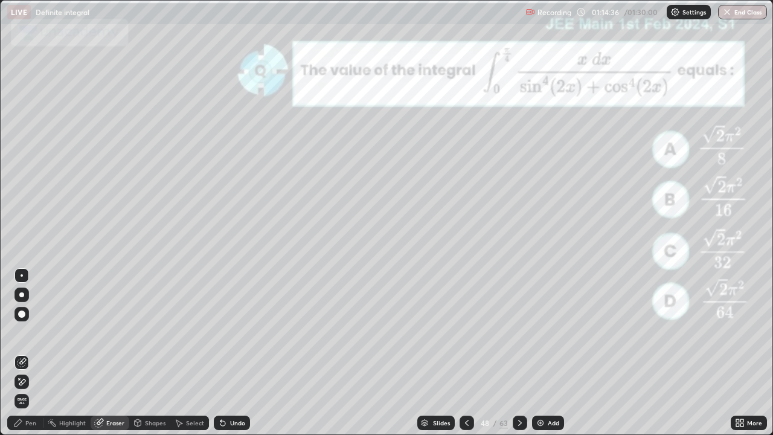
click at [21, 353] on icon at bounding box center [18, 423] width 10 height 10
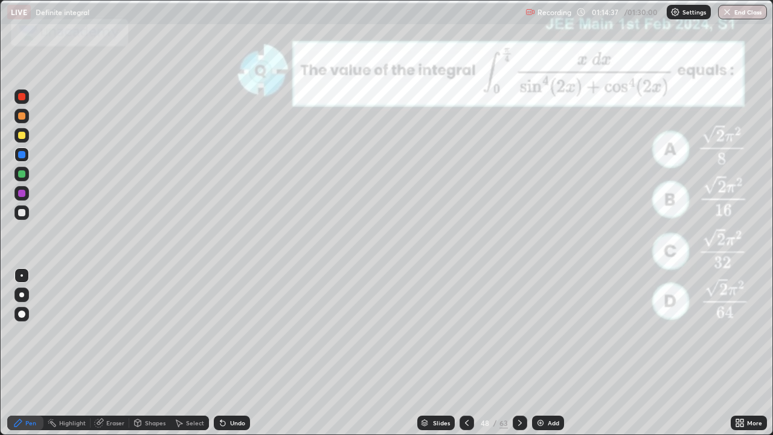
click at [24, 137] on div at bounding box center [21, 135] width 7 height 7
click at [22, 97] on div at bounding box center [21, 96] width 7 height 7
click at [112, 353] on div "Eraser" at bounding box center [115, 423] width 18 height 6
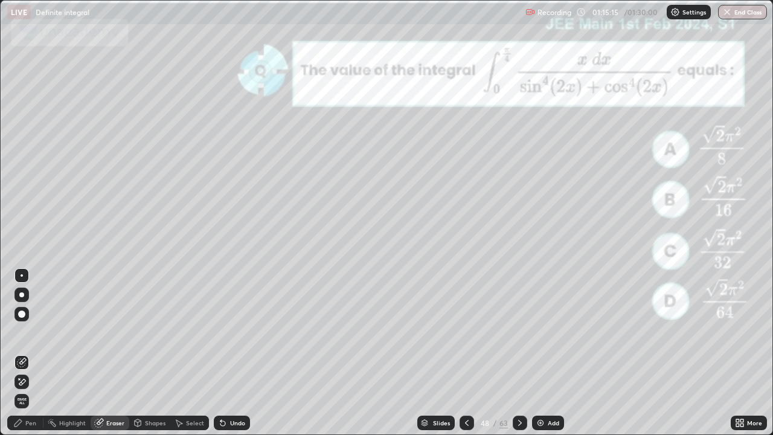
click at [24, 353] on div "Pen" at bounding box center [25, 423] width 36 height 14
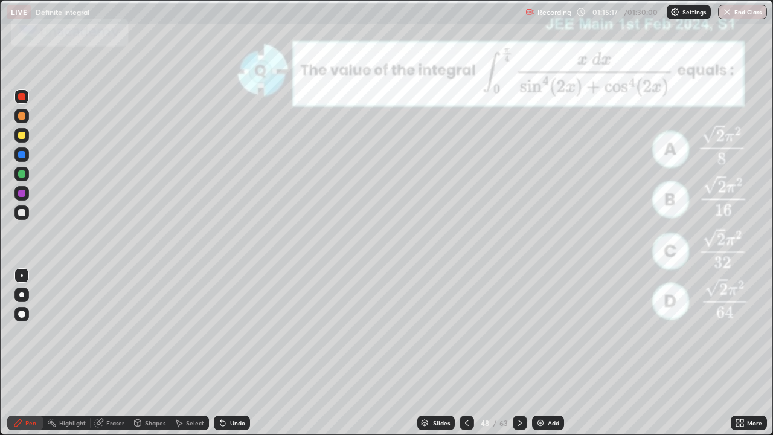
click at [21, 175] on div at bounding box center [21, 173] width 7 height 7
click at [21, 134] on div at bounding box center [21, 135] width 7 height 7
click at [24, 99] on div at bounding box center [21, 96] width 7 height 7
click at [466, 353] on icon at bounding box center [467, 423] width 10 height 10
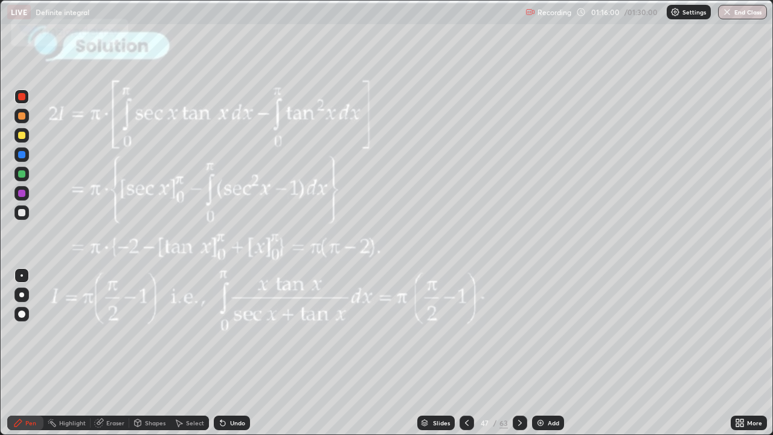
click at [466, 353] on icon at bounding box center [467, 423] width 10 height 10
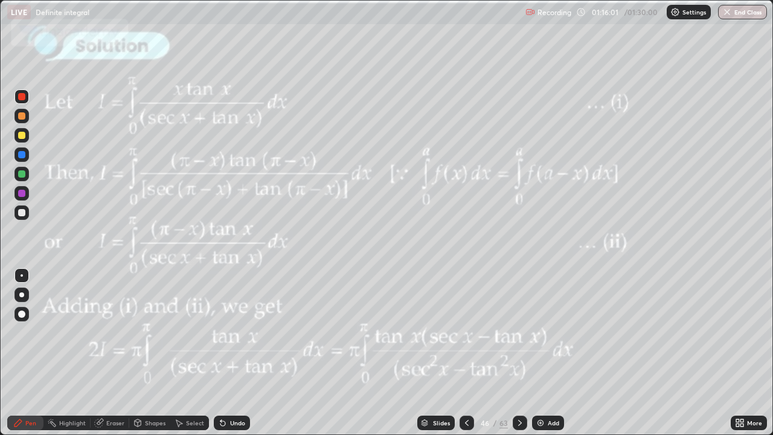
click at [465, 353] on icon at bounding box center [467, 423] width 10 height 10
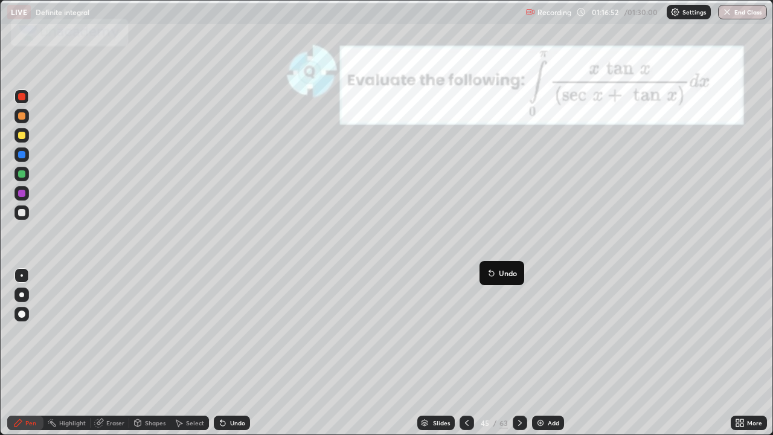
click at [513, 353] on div at bounding box center [520, 423] width 14 height 14
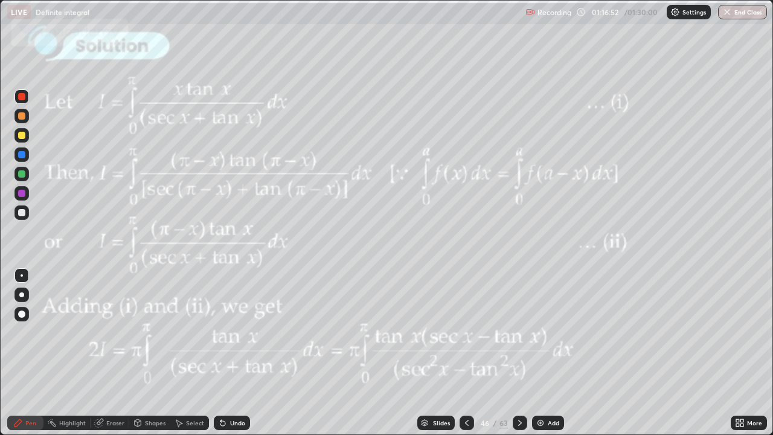
click at [505, 353] on div "63" at bounding box center [504, 422] width 8 height 11
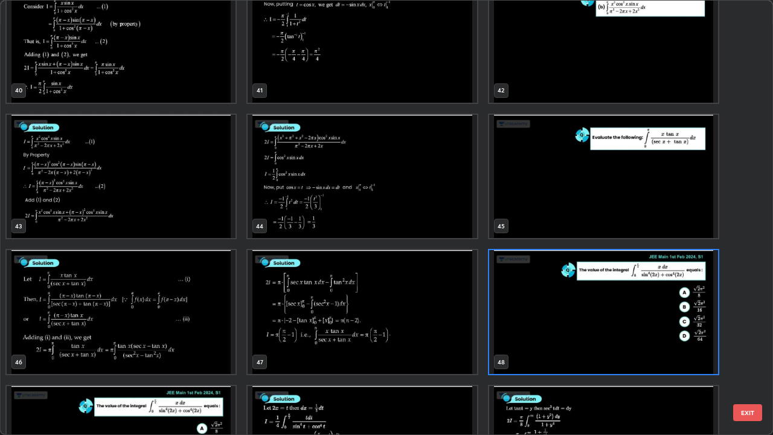
scroll to position [1885, 0]
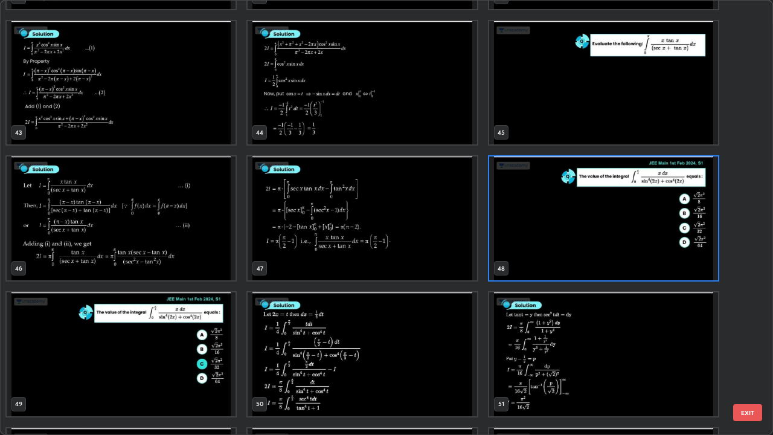
click at [524, 247] on img "grid" at bounding box center [603, 218] width 229 height 124
click at [525, 242] on img "grid" at bounding box center [603, 218] width 229 height 124
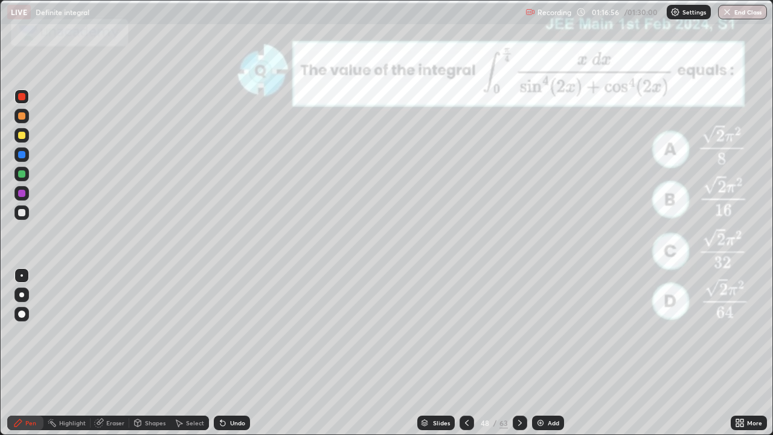
click at [525, 242] on img "grid" at bounding box center [603, 218] width 229 height 124
click at [438, 353] on div "Slides" at bounding box center [441, 423] width 17 height 6
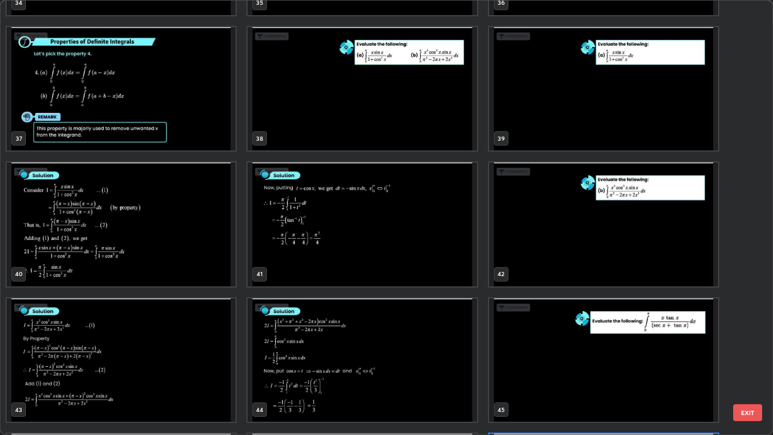
scroll to position [1611, 0]
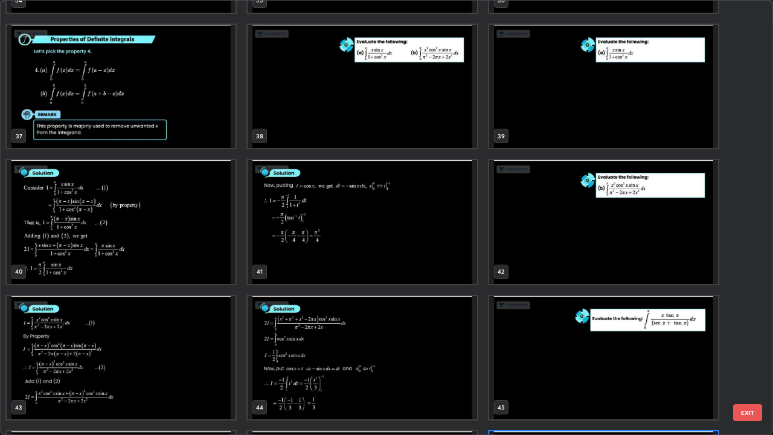
click at [307, 134] on img "grid" at bounding box center [362, 87] width 229 height 124
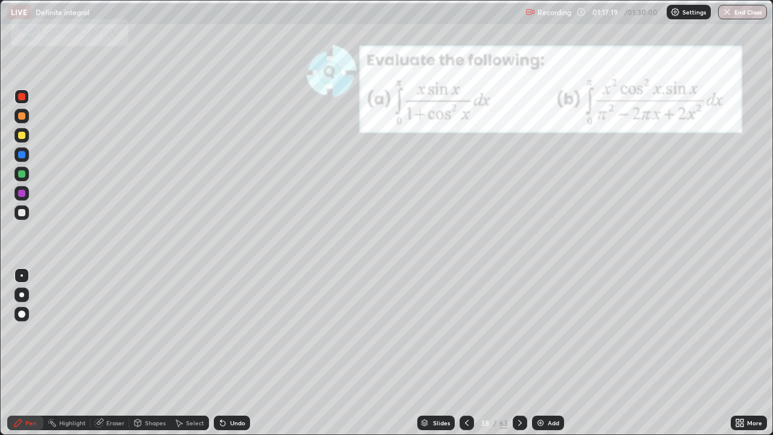
click at [307, 134] on img "grid" at bounding box center [362, 87] width 229 height 124
click at [513, 353] on div at bounding box center [520, 423] width 14 height 14
click at [518, 353] on icon at bounding box center [520, 423] width 4 height 6
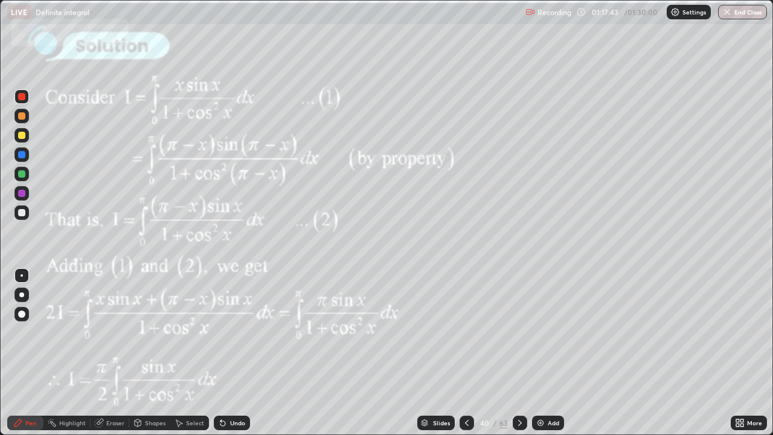
click at [518, 353] on icon at bounding box center [520, 423] width 10 height 10
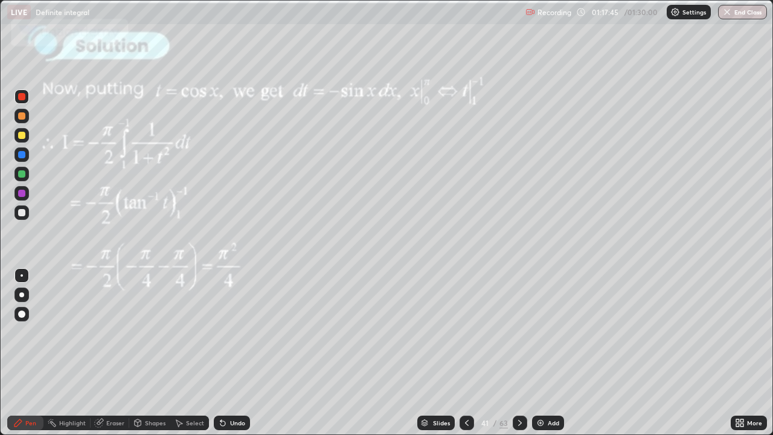
click at [518, 353] on icon at bounding box center [520, 423] width 10 height 10
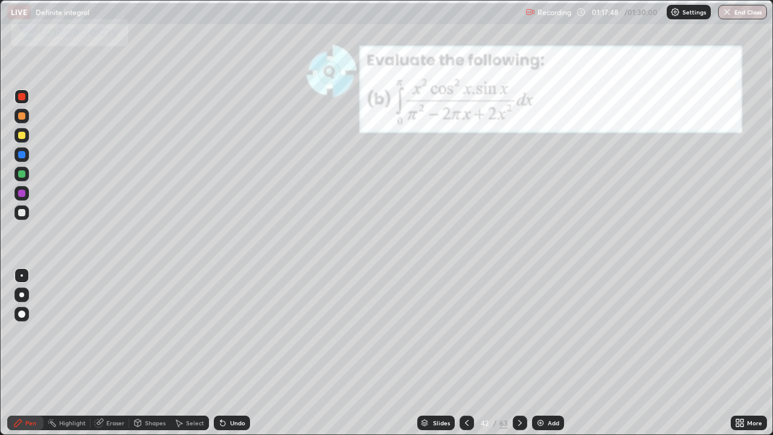
click at [519, 353] on icon at bounding box center [520, 423] width 10 height 10
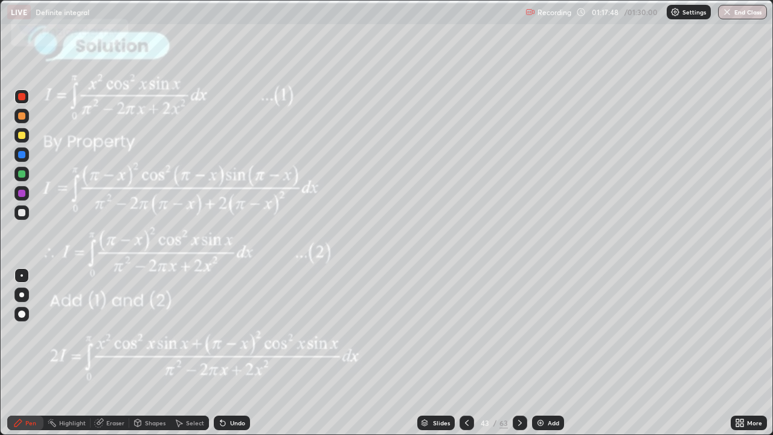
click at [518, 353] on icon at bounding box center [520, 423] width 10 height 10
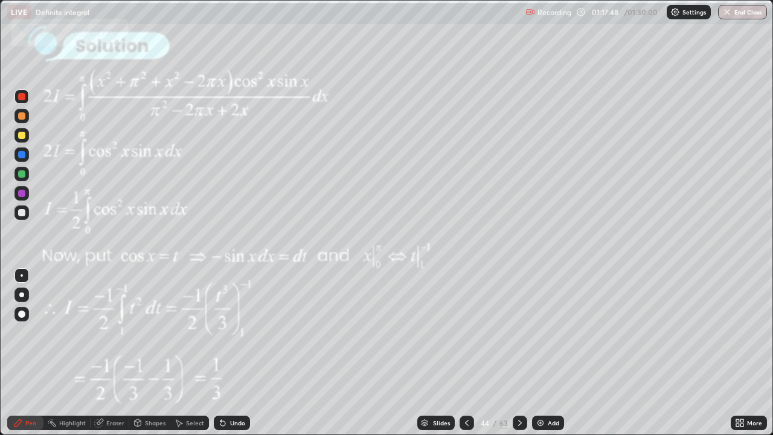
click at [520, 353] on icon at bounding box center [520, 423] width 10 height 10
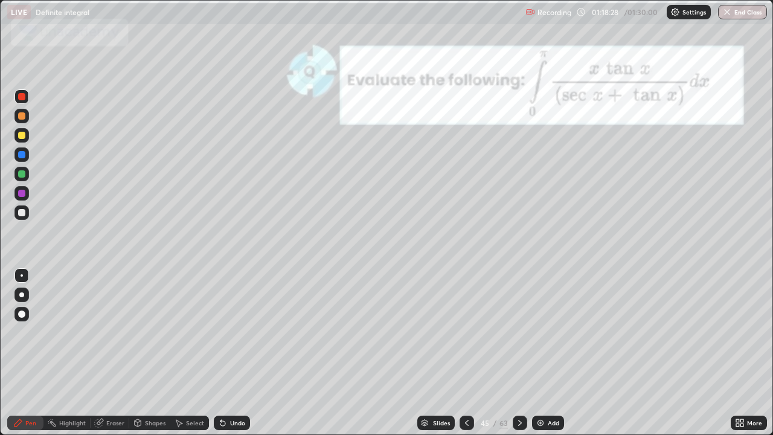
click at [520, 353] on icon at bounding box center [520, 423] width 10 height 10
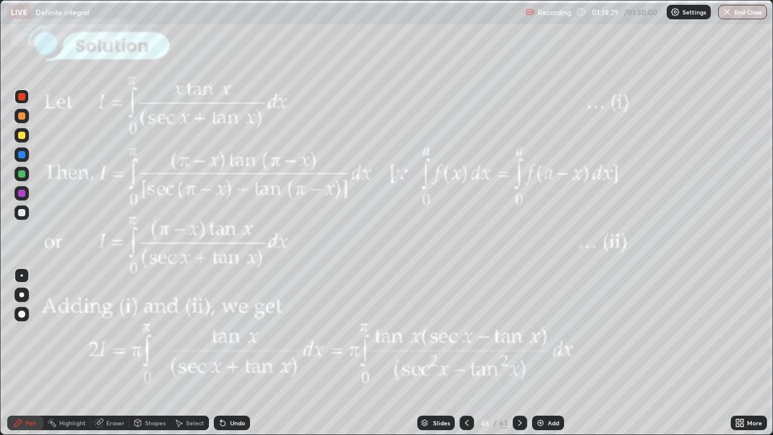
click at [518, 353] on icon at bounding box center [520, 423] width 10 height 10
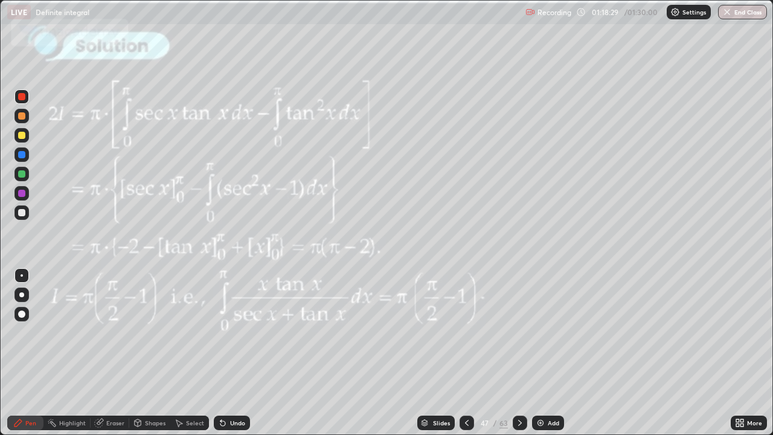
click at [504, 353] on div "63" at bounding box center [504, 422] width 8 height 11
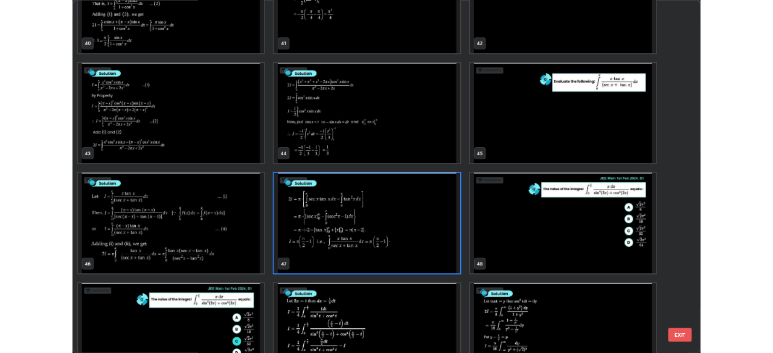
scroll to position [1831, 0]
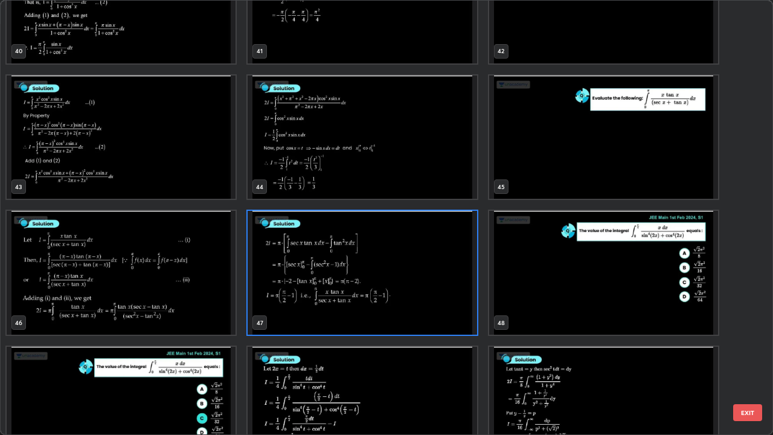
click at [519, 278] on img "grid" at bounding box center [603, 273] width 229 height 124
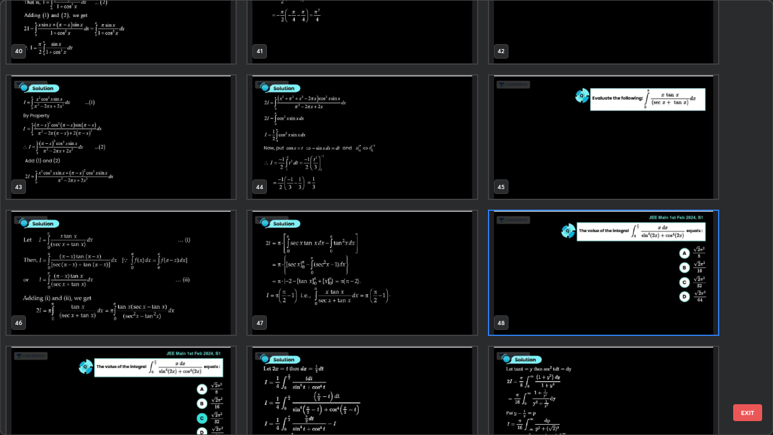
click at [525, 282] on img "grid" at bounding box center [603, 273] width 229 height 124
click at [527, 285] on img "grid" at bounding box center [603, 273] width 229 height 124
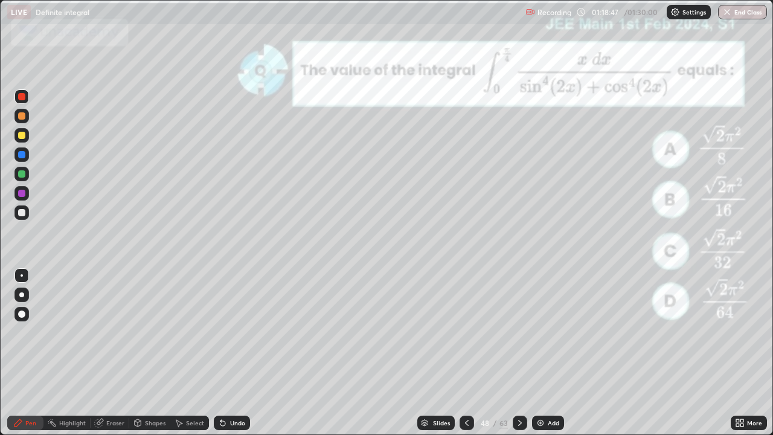
click at [22, 213] on div at bounding box center [21, 212] width 7 height 7
click at [518, 353] on icon at bounding box center [520, 423] width 10 height 10
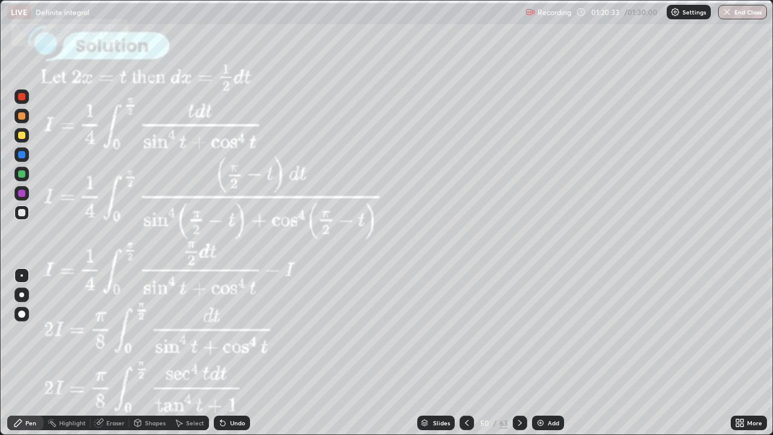
click at [515, 353] on icon at bounding box center [520, 423] width 10 height 10
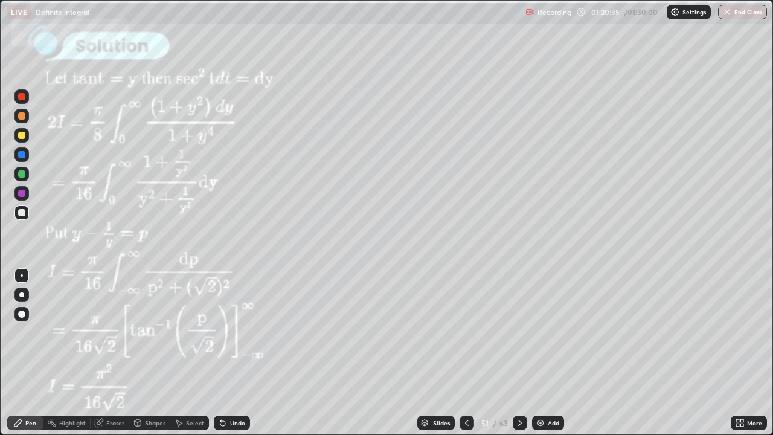
click at [467, 353] on icon at bounding box center [467, 423] width 10 height 10
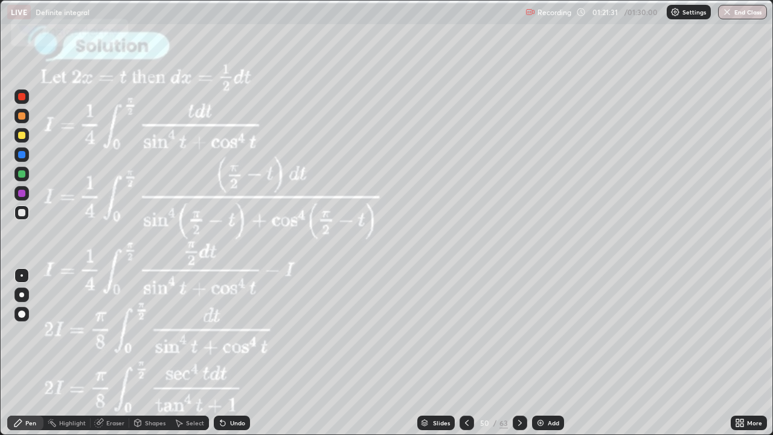
click at [518, 353] on icon at bounding box center [520, 423] width 10 height 10
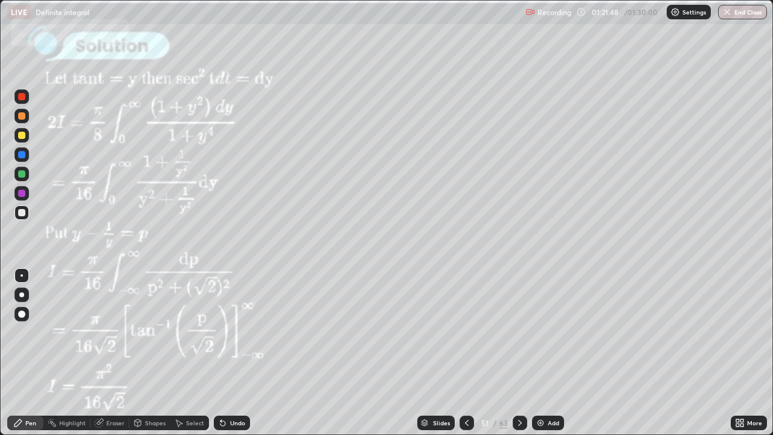
click at [465, 353] on icon at bounding box center [467, 423] width 10 height 10
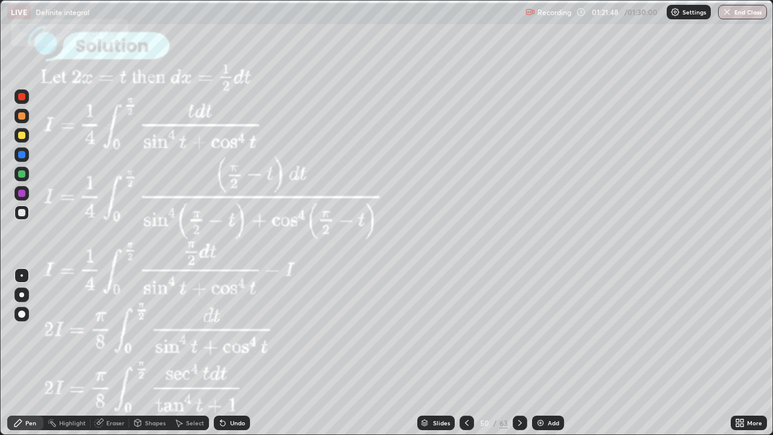
click at [466, 353] on icon at bounding box center [467, 423] width 10 height 10
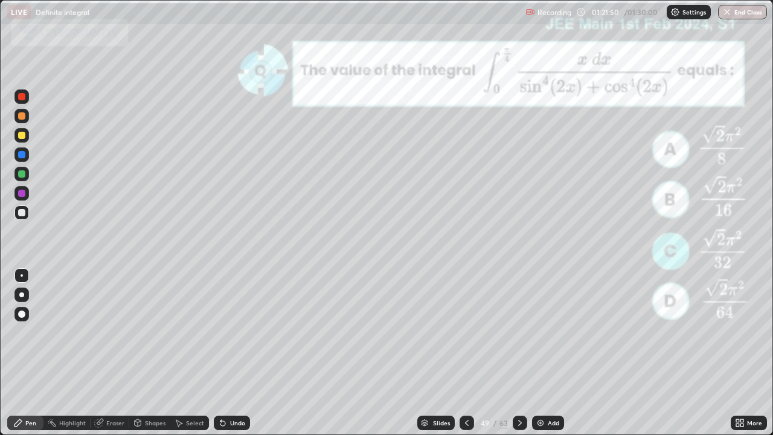
click at [518, 353] on icon at bounding box center [520, 423] width 10 height 10
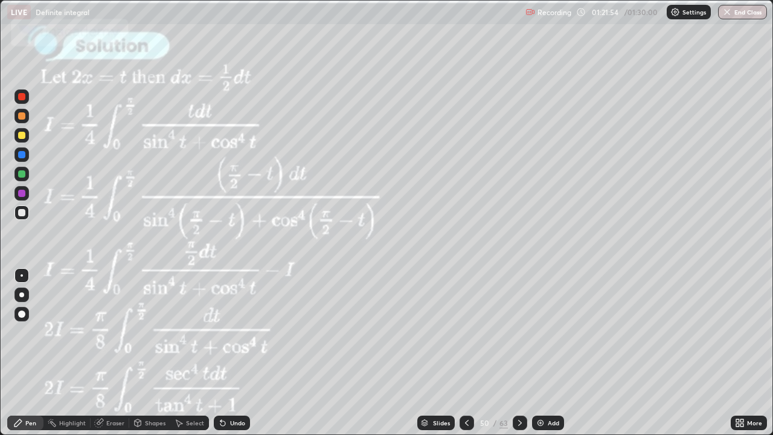
click at [465, 353] on icon at bounding box center [467, 423] width 10 height 10
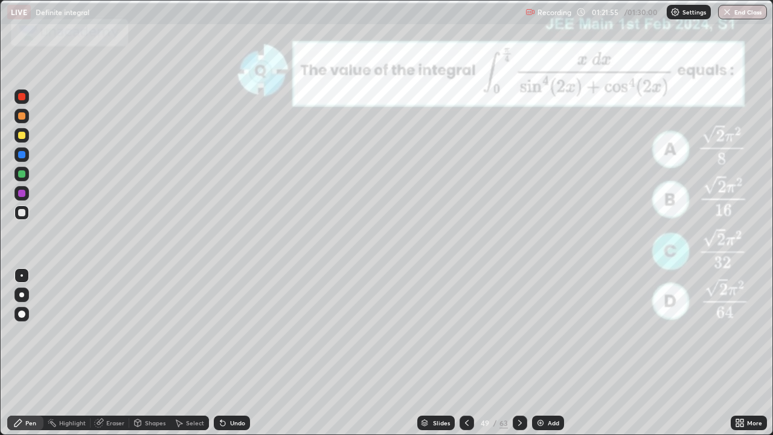
click at [460, 353] on div at bounding box center [467, 423] width 14 height 14
click at [744, 11] on button "End Class" at bounding box center [744, 12] width 48 height 14
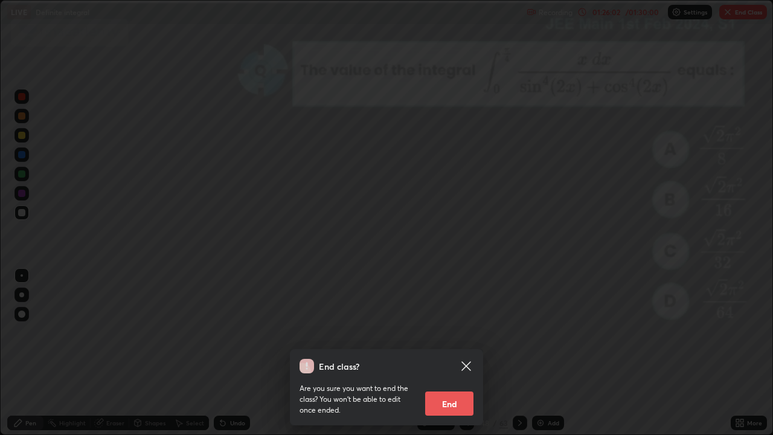
click at [452, 353] on button "End" at bounding box center [449, 403] width 48 height 24
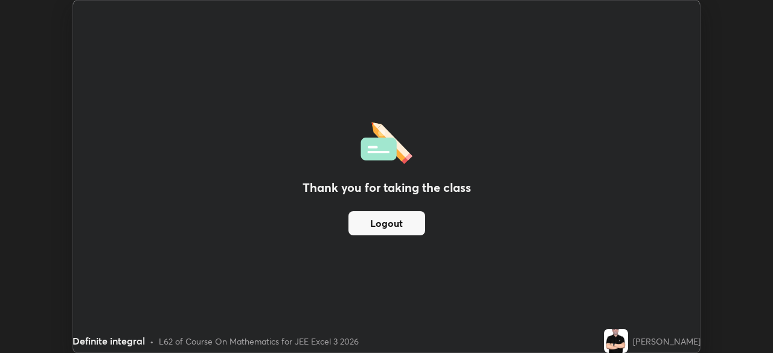
scroll to position [60058, 59638]
